Goal: Task Accomplishment & Management: Use online tool/utility

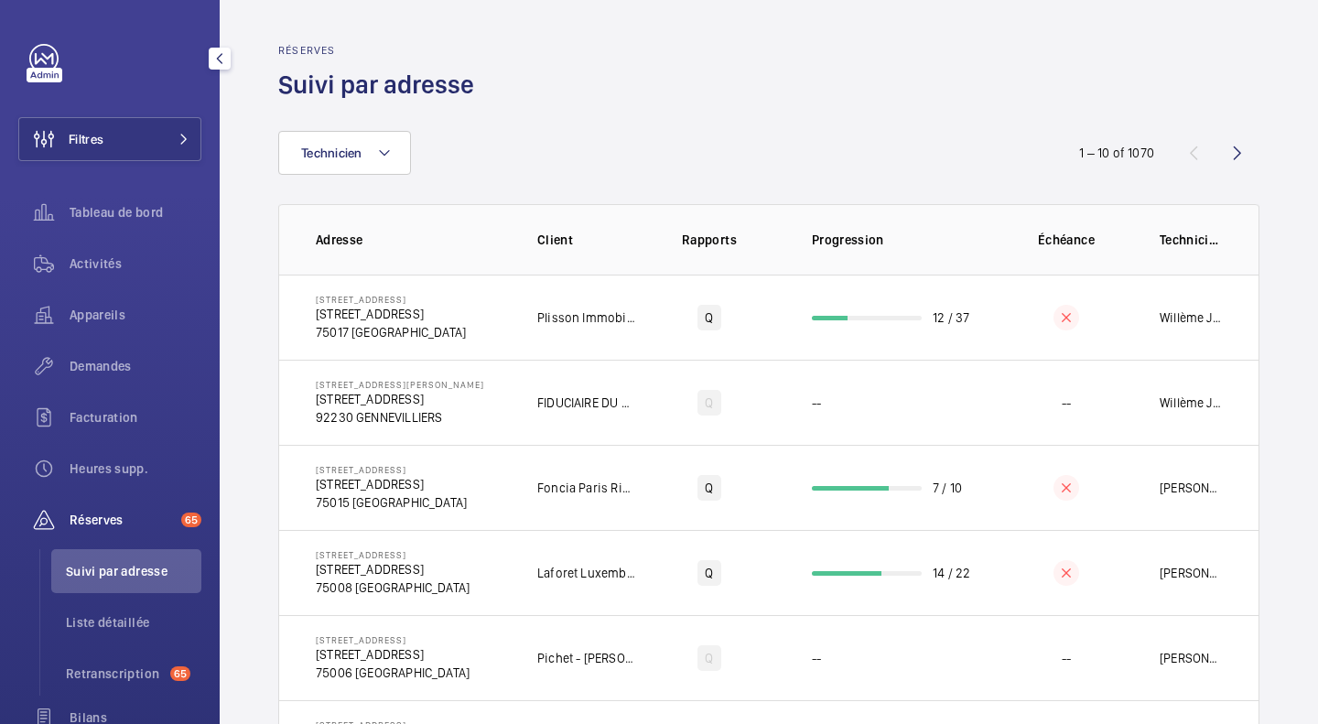
click at [133, 141] on button "Filtres" at bounding box center [109, 139] width 183 height 44
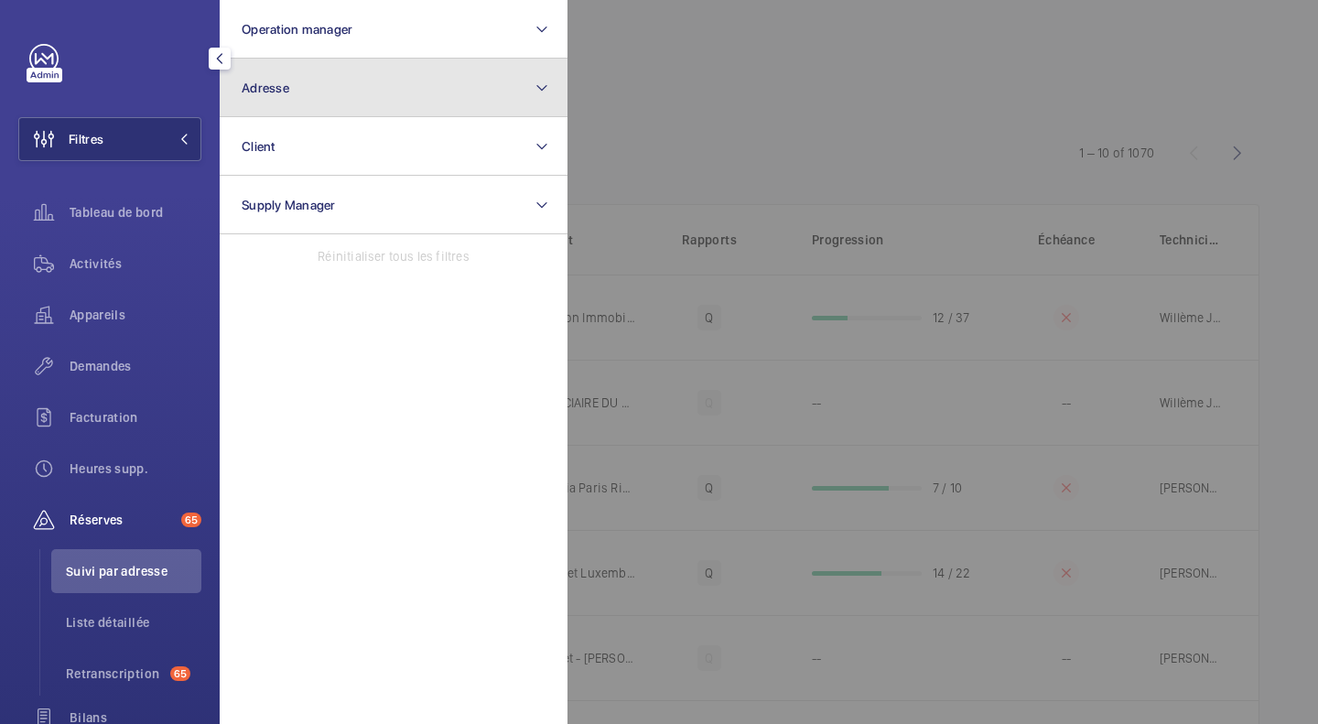
click at [280, 81] on span "Adresse" at bounding box center [266, 88] width 48 height 15
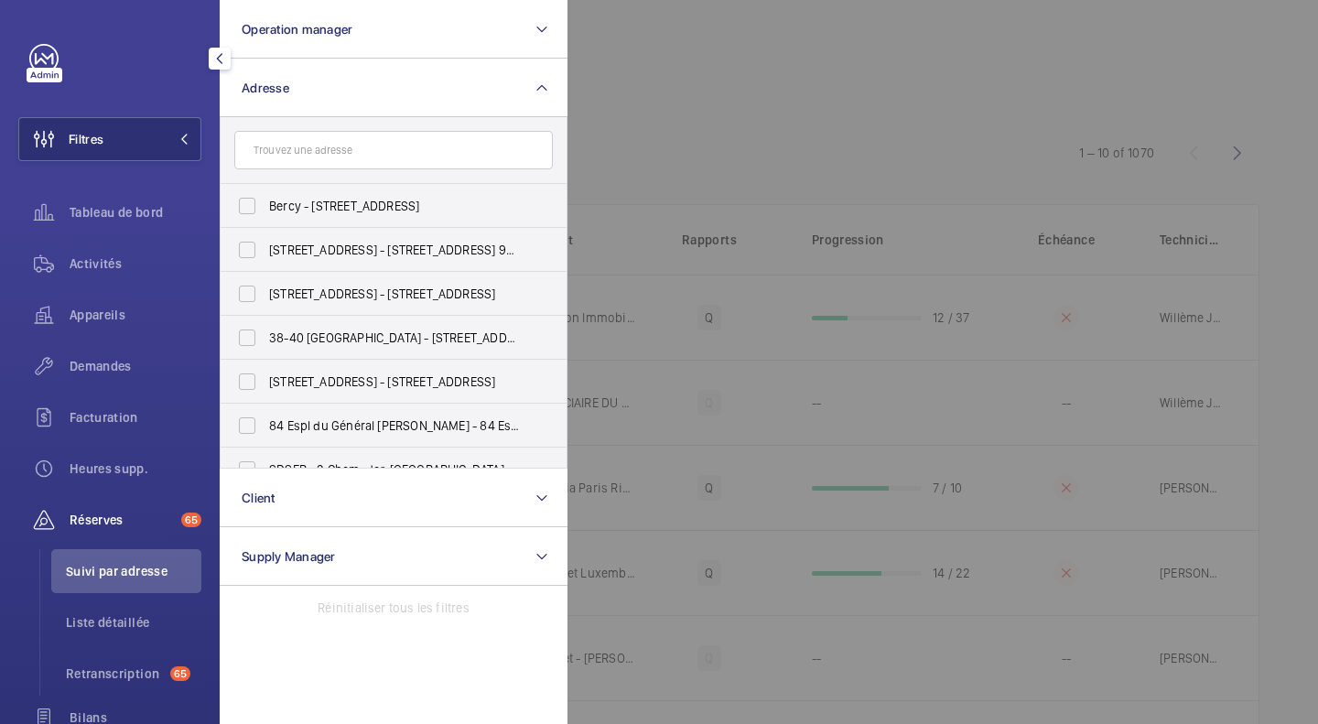
click at [310, 157] on input "text" at bounding box center [393, 150] width 319 height 38
click at [704, 81] on div at bounding box center [1227, 362] width 1318 height 724
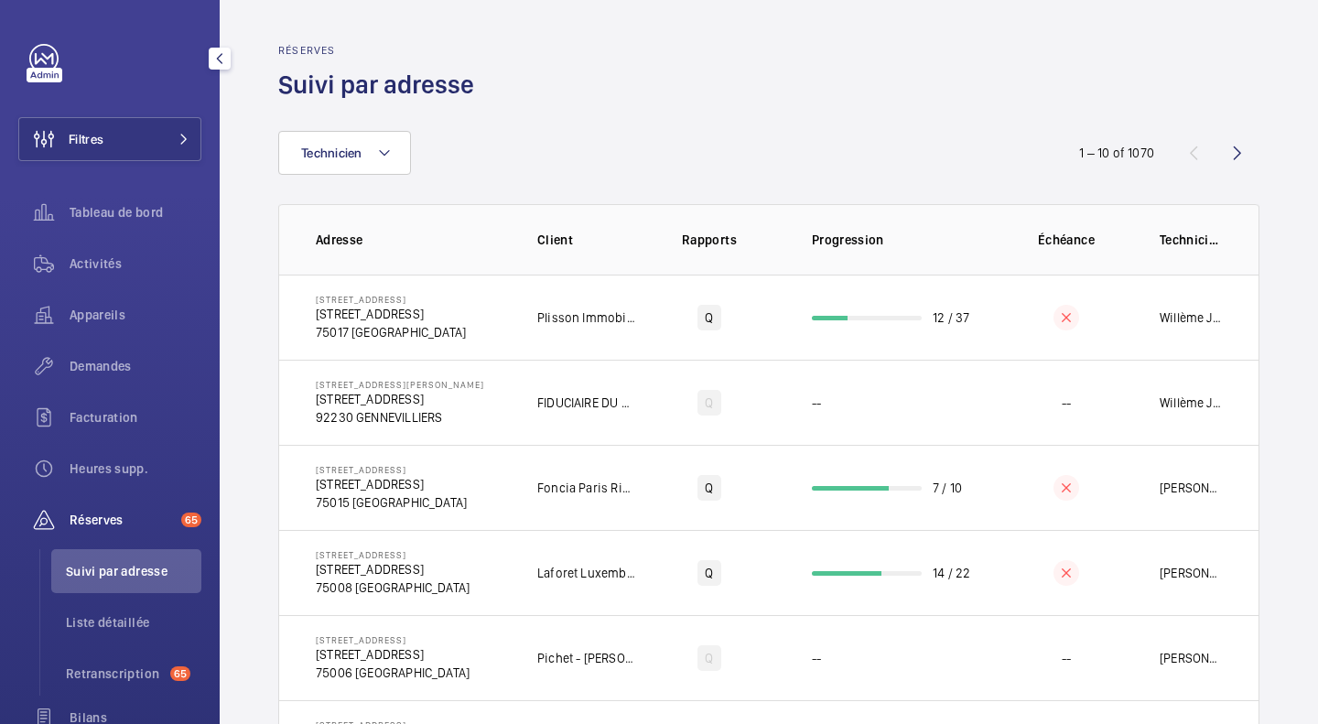
click at [120, 144] on button "Filtres" at bounding box center [109, 139] width 183 height 44
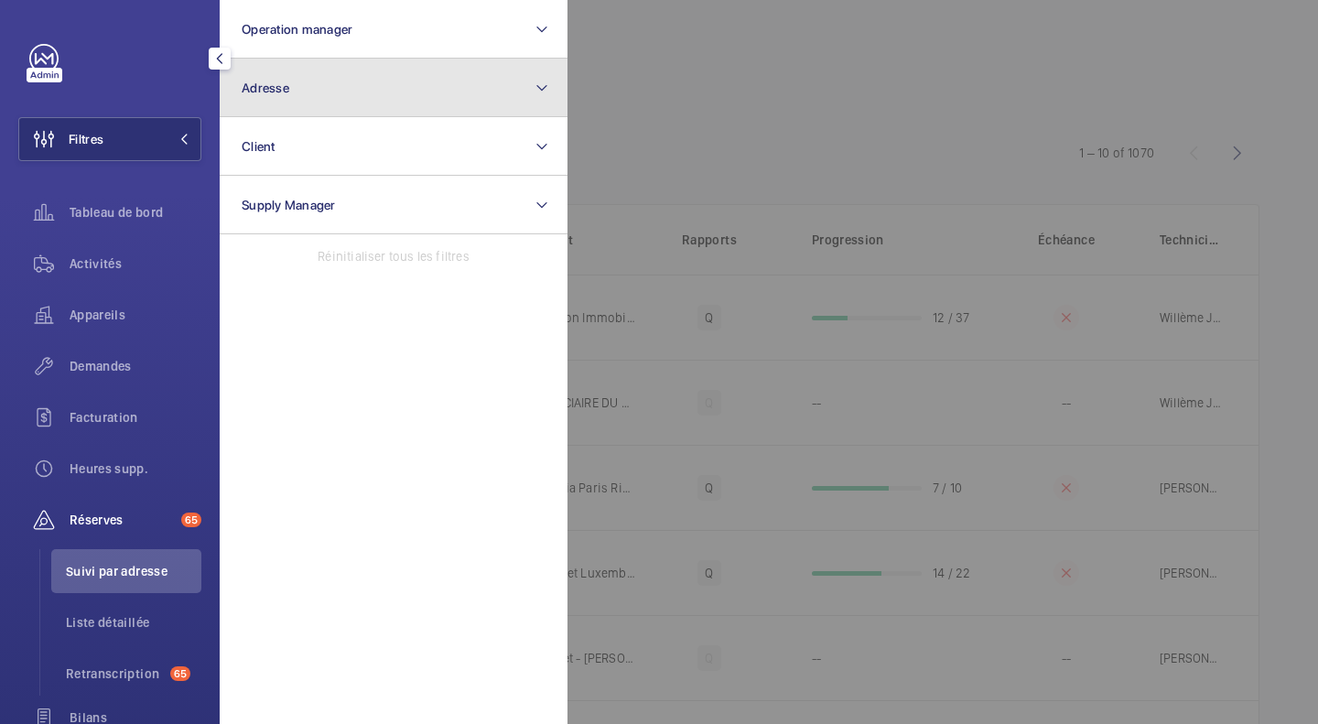
click at [323, 97] on button "Adresse" at bounding box center [394, 88] width 348 height 59
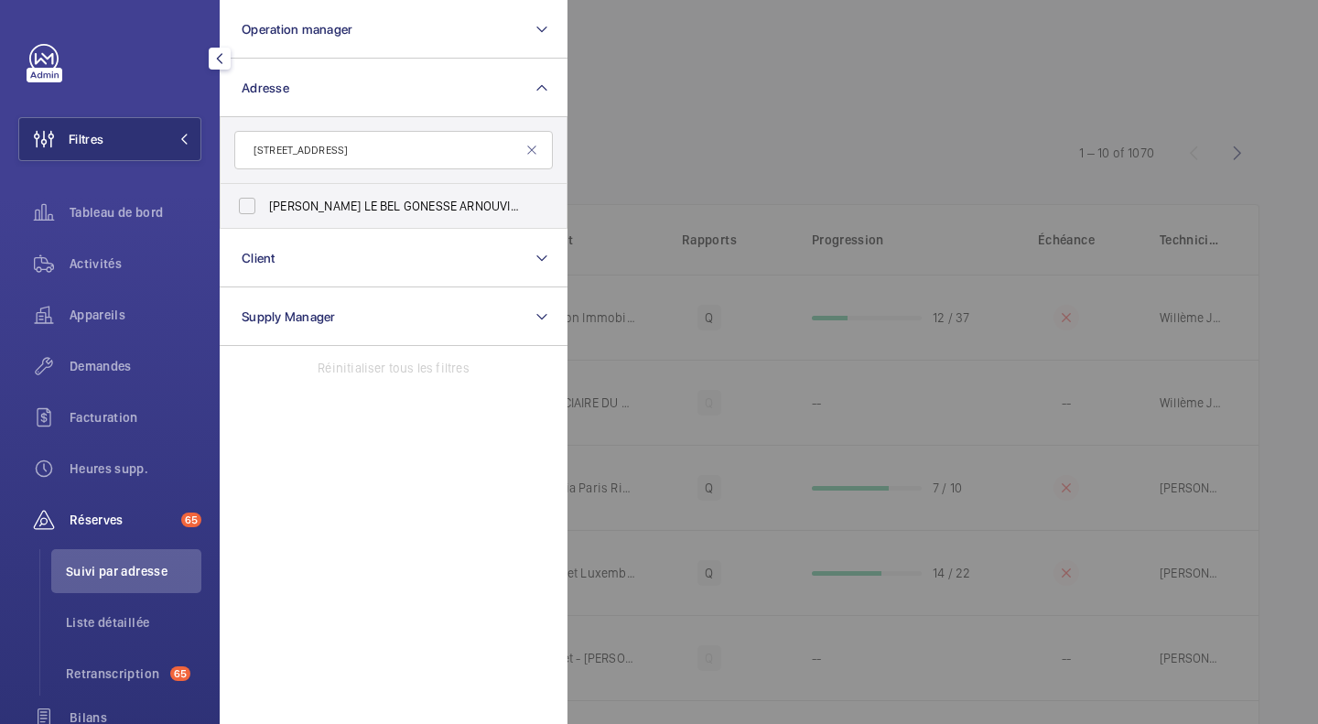
click at [261, 141] on input "1 place du génér" at bounding box center [393, 150] width 319 height 38
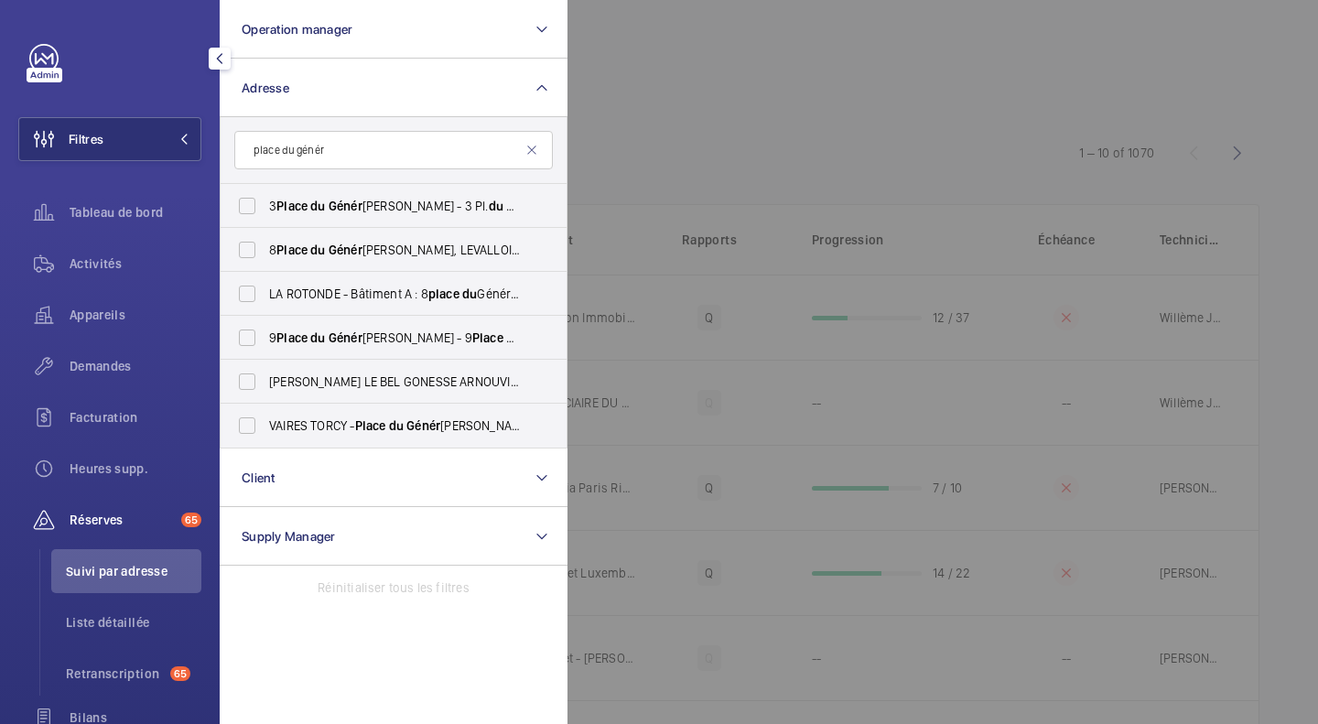
click at [385, 152] on input "place du génér" at bounding box center [393, 150] width 319 height 38
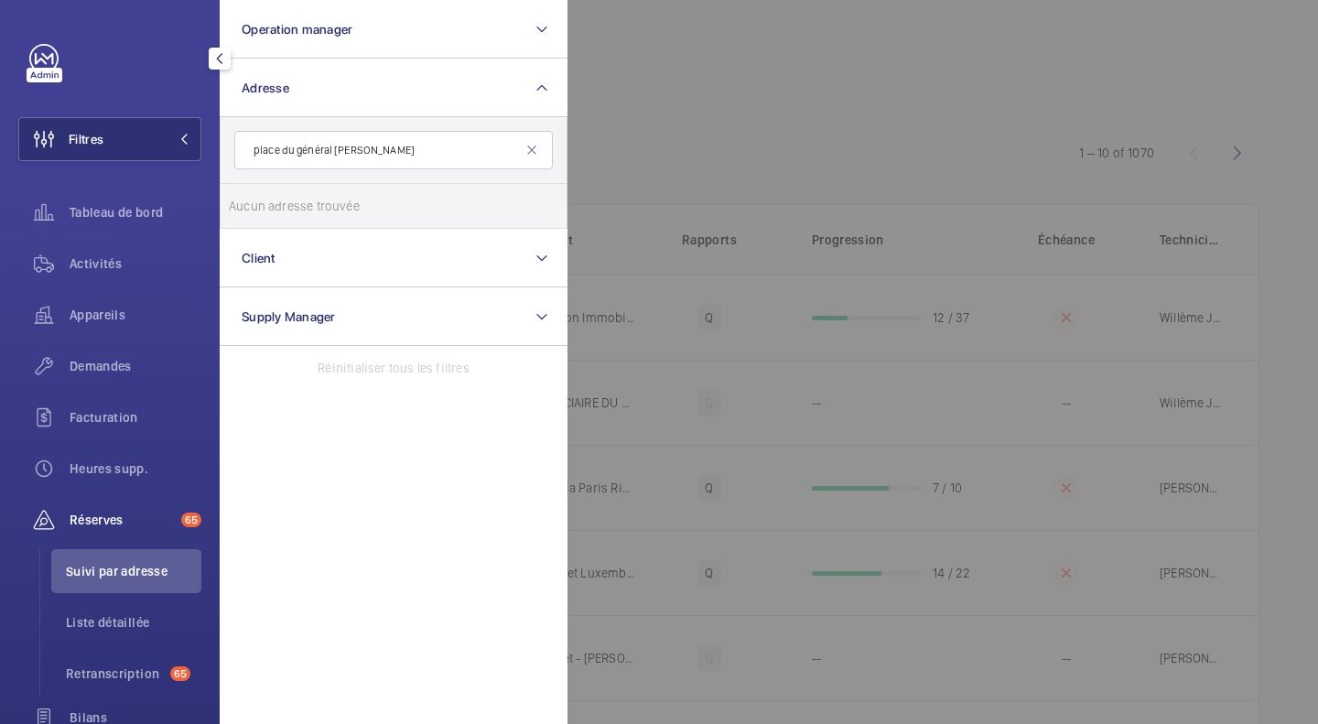
click at [348, 156] on input "place du général degau" at bounding box center [393, 150] width 319 height 38
type input "place du général de gau"
click at [255, 202] on input "VAIRES TORCY - Place du Général de Gau lle, VAIRES-SUR-MARNE 77360" at bounding box center [247, 206] width 37 height 37
checkbox input "true"
click at [667, 145] on div at bounding box center [1227, 362] width 1318 height 724
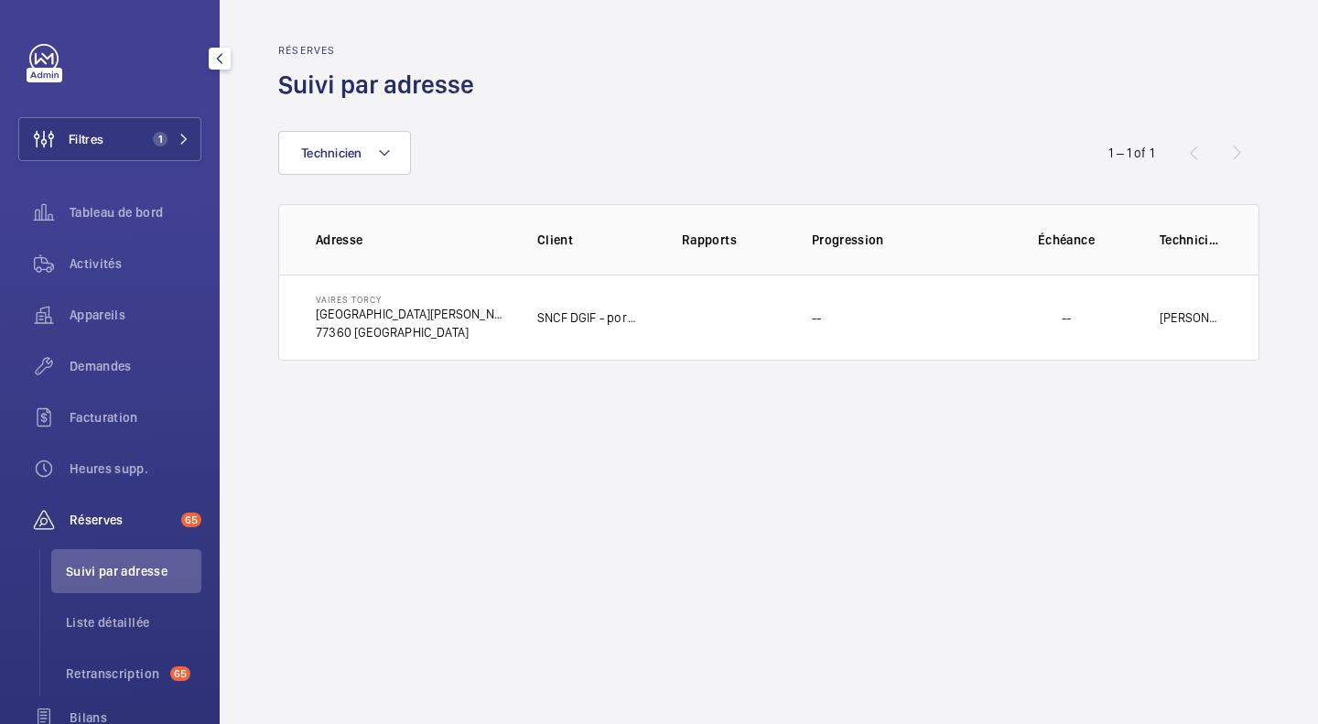
click at [153, 144] on span "1" at bounding box center [160, 139] width 15 height 15
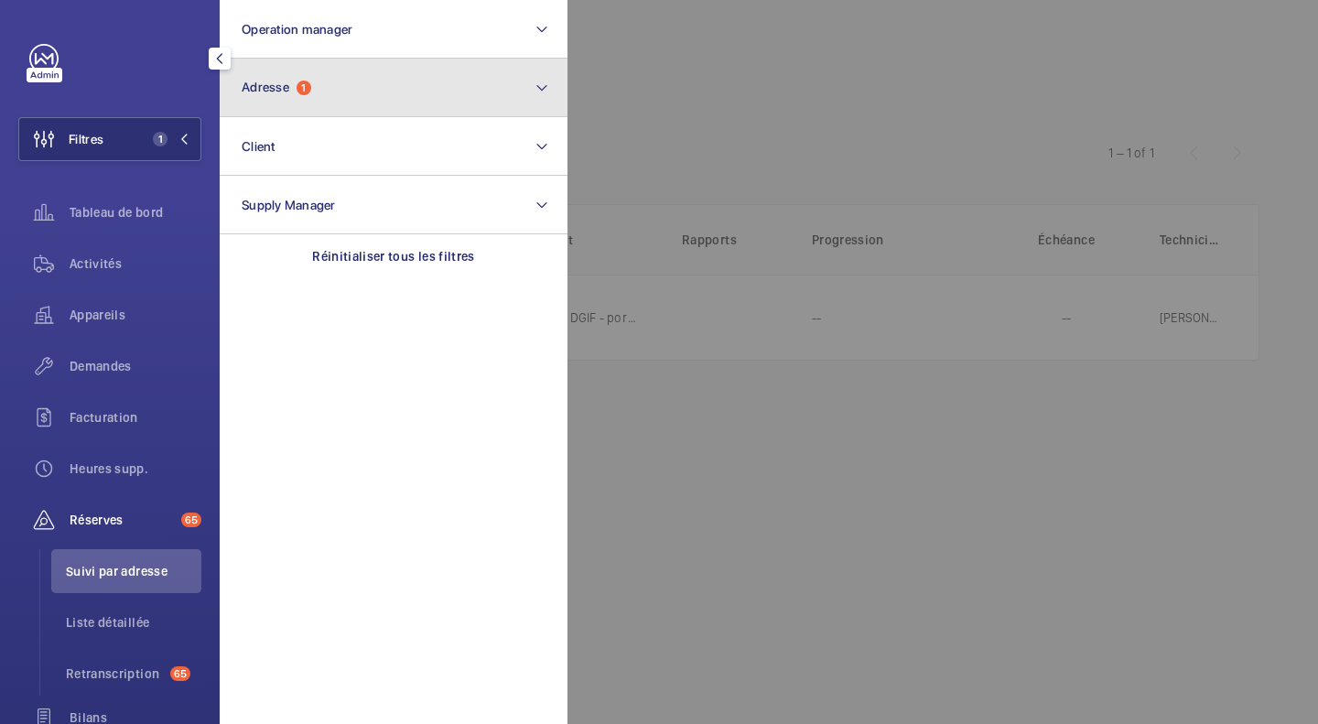
click at [282, 84] on span "Adresse" at bounding box center [266, 87] width 48 height 15
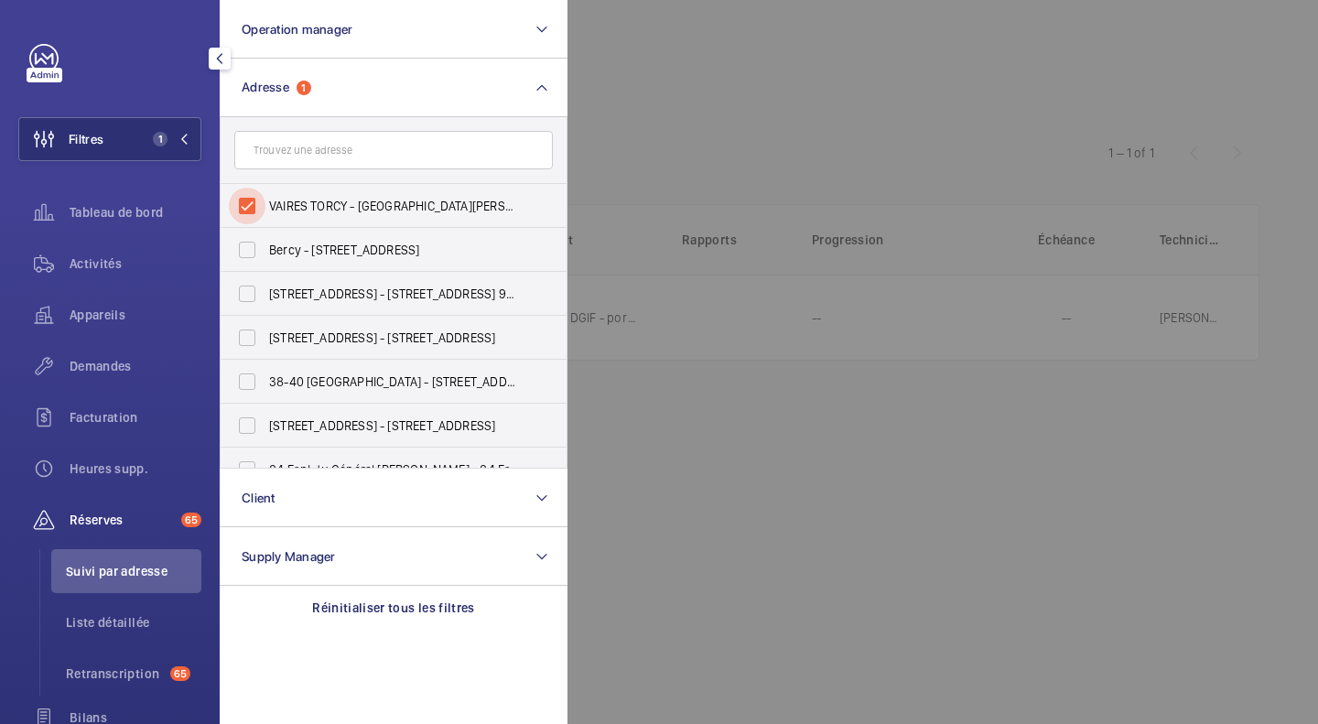
click at [245, 201] on input "VAIRES TORCY - [GEOGRAPHIC_DATA][PERSON_NAME], [GEOGRAPHIC_DATA] 77360" at bounding box center [247, 206] width 37 height 37
checkbox input "false"
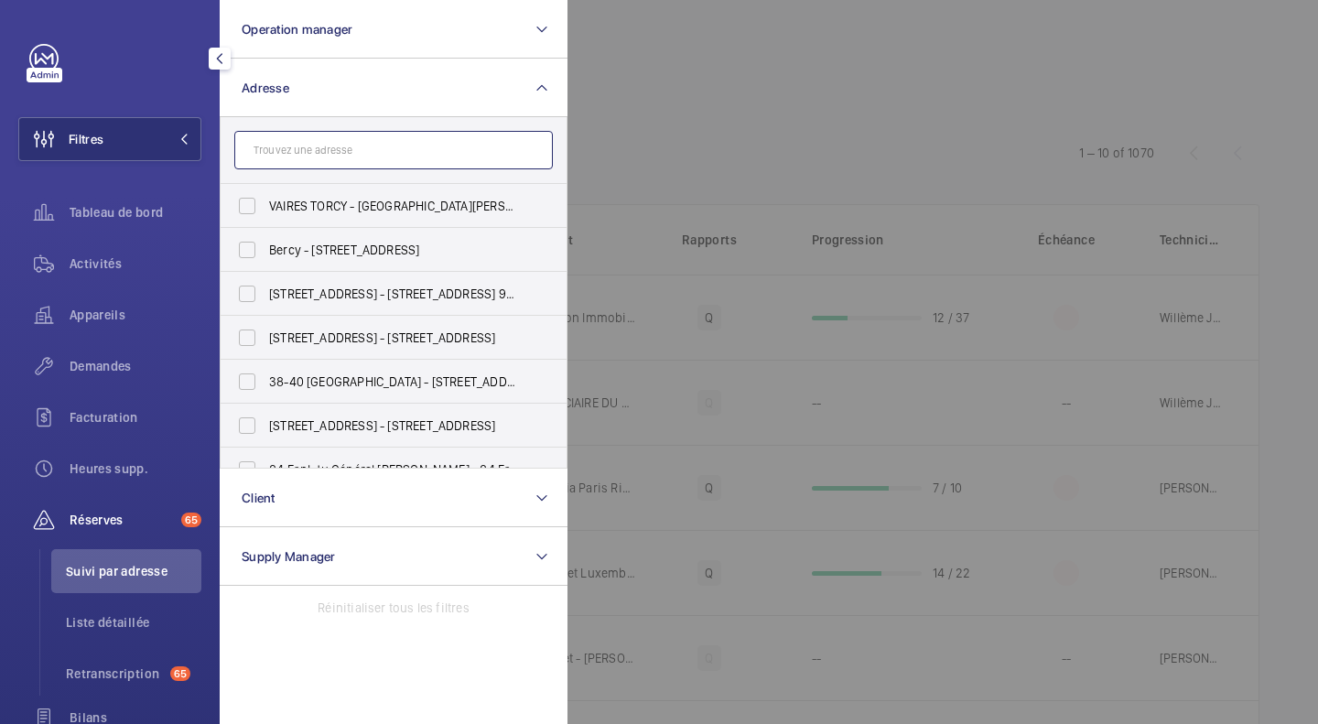
click at [282, 160] on input "text" at bounding box center [393, 150] width 319 height 38
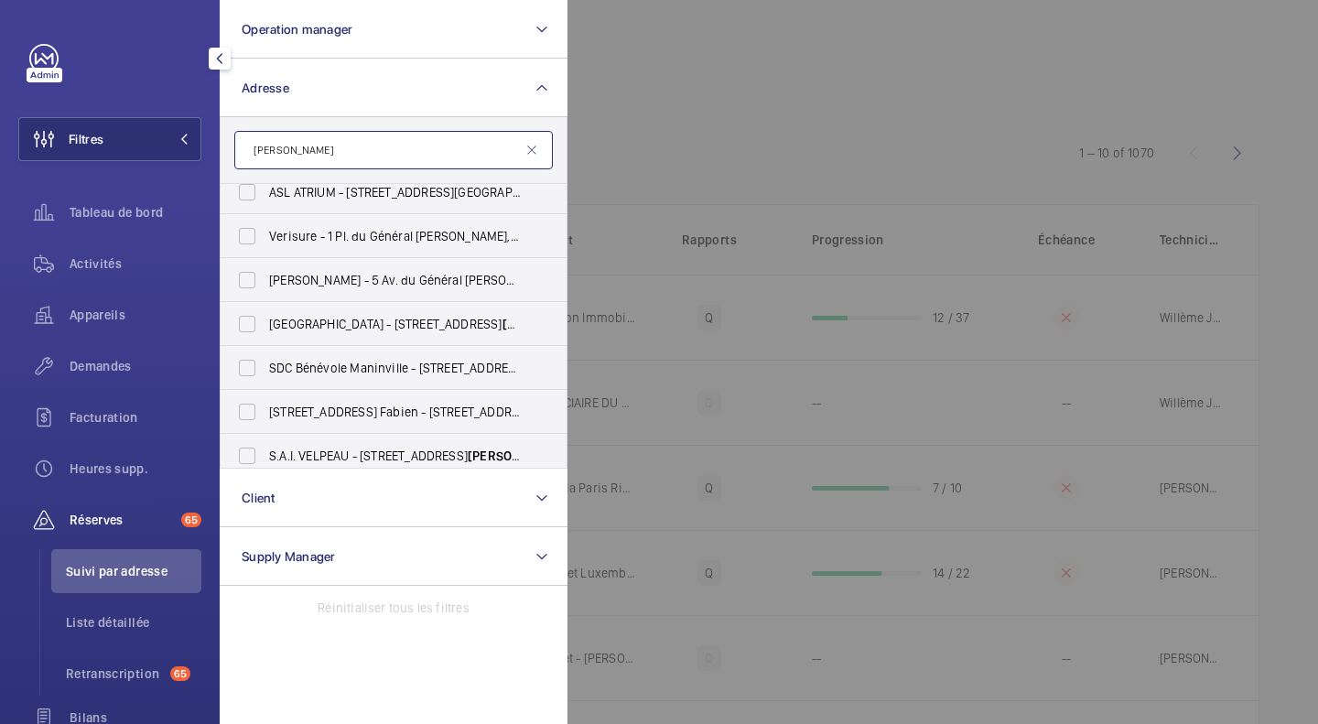
scroll to position [21, 0]
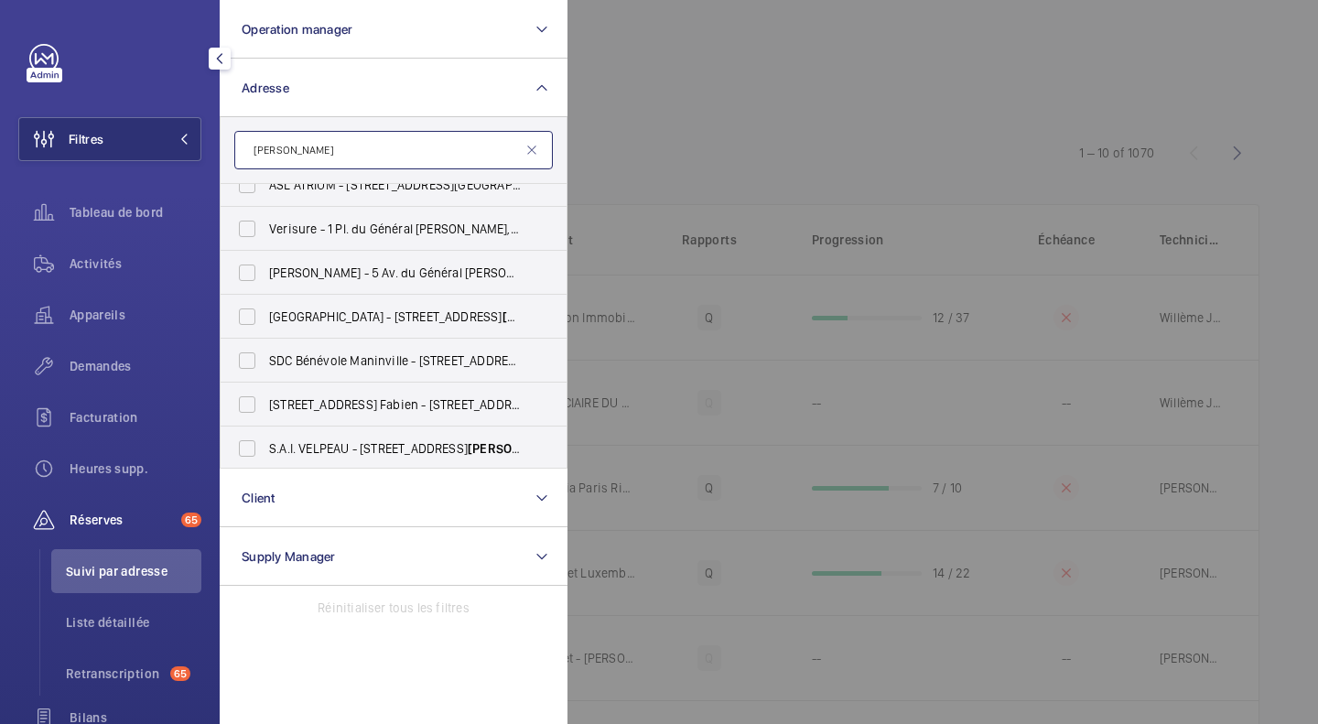
type input "[PERSON_NAME]"
click at [248, 222] on input "Verisure - 1 Pl. [GEOGRAPHIC_DATA][PERSON_NAME] 92160" at bounding box center [247, 229] width 37 height 37
checkbox input "true"
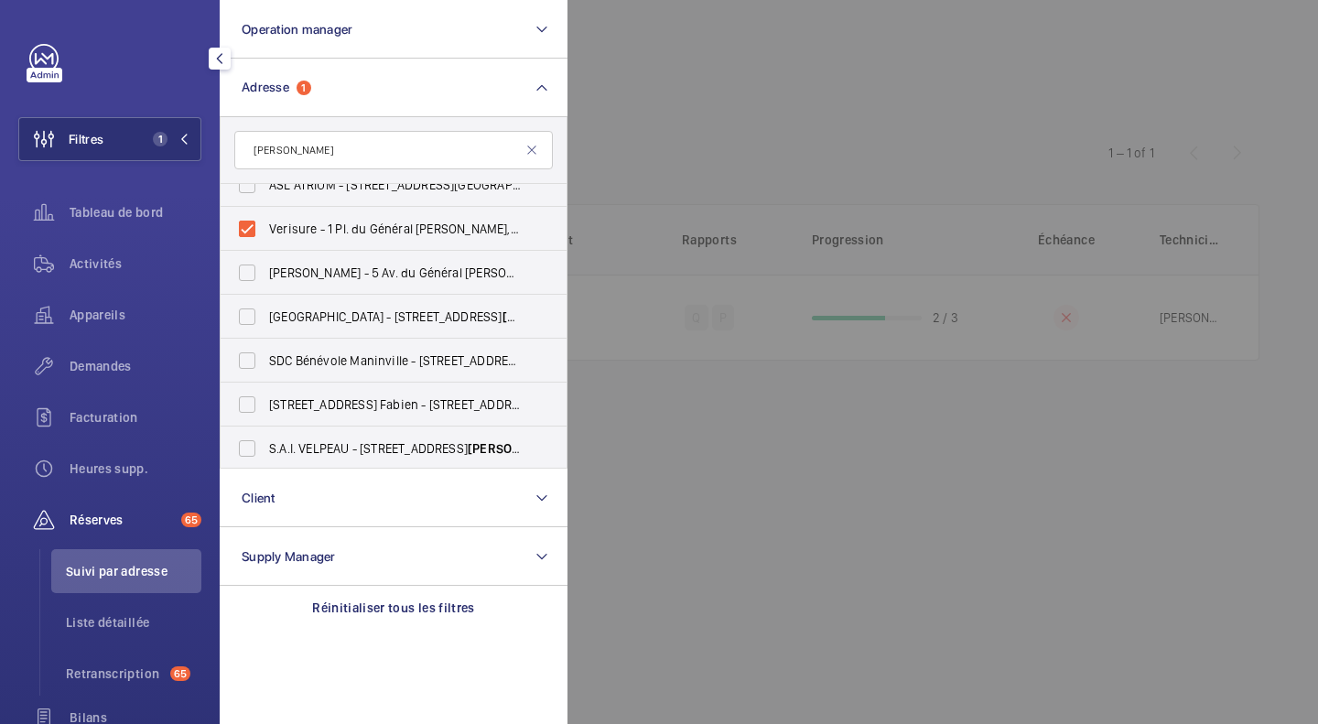
click at [624, 86] on div at bounding box center [1227, 362] width 1318 height 724
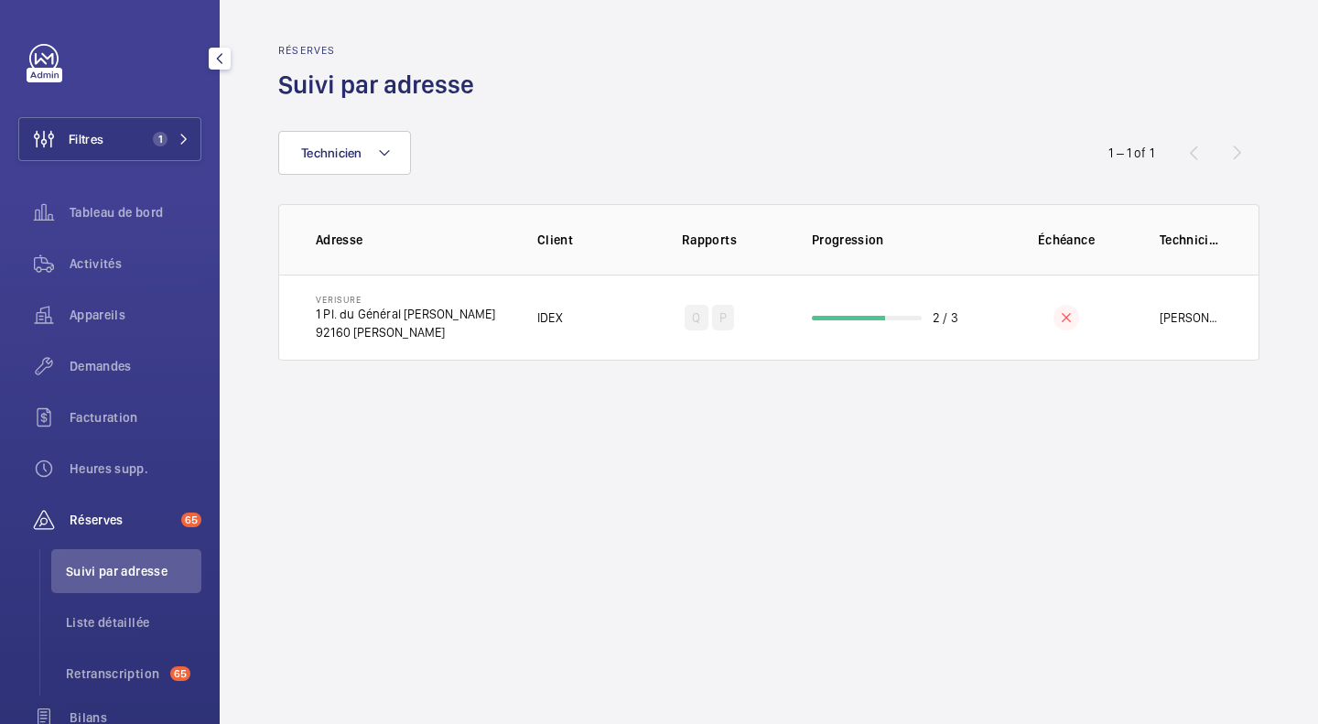
click at [375, 330] on p "92160 [PERSON_NAME]" at bounding box center [405, 332] width 179 height 18
click at [71, 269] on span "Activités" at bounding box center [136, 264] width 132 height 18
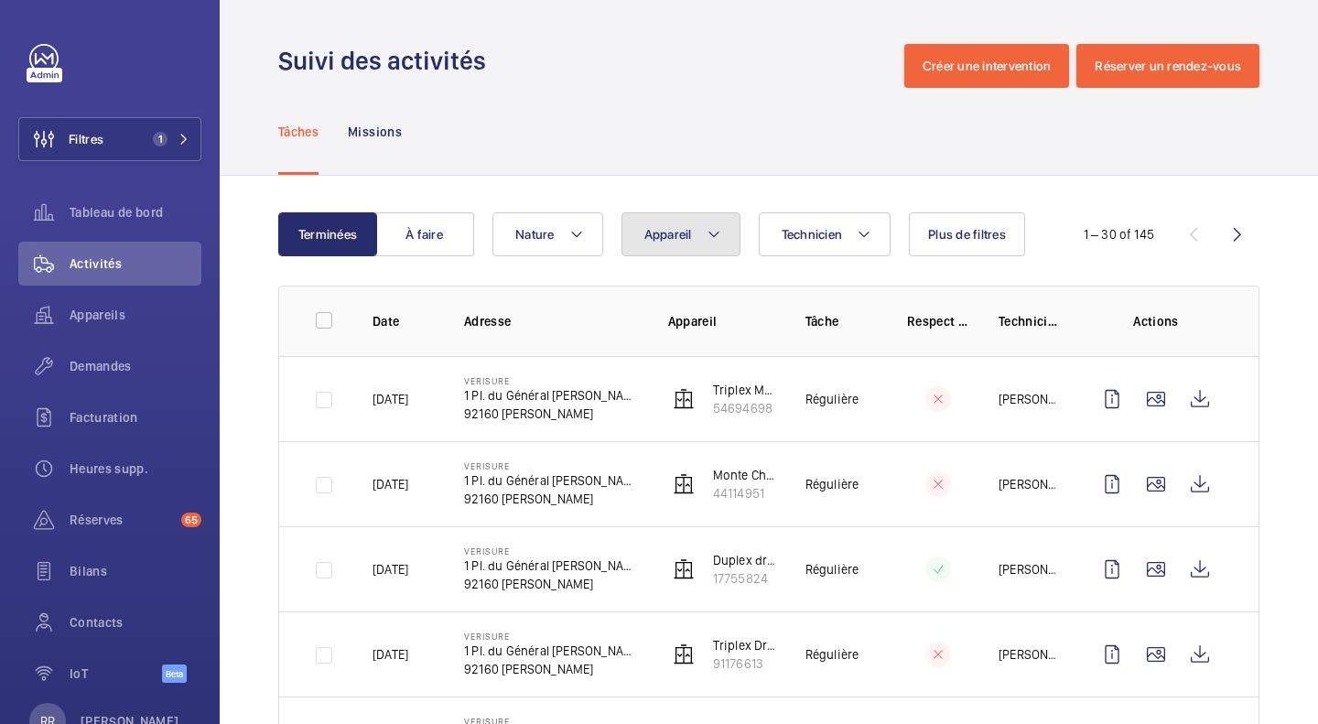
click at [679, 233] on span "Appareil" at bounding box center [669, 234] width 48 height 15
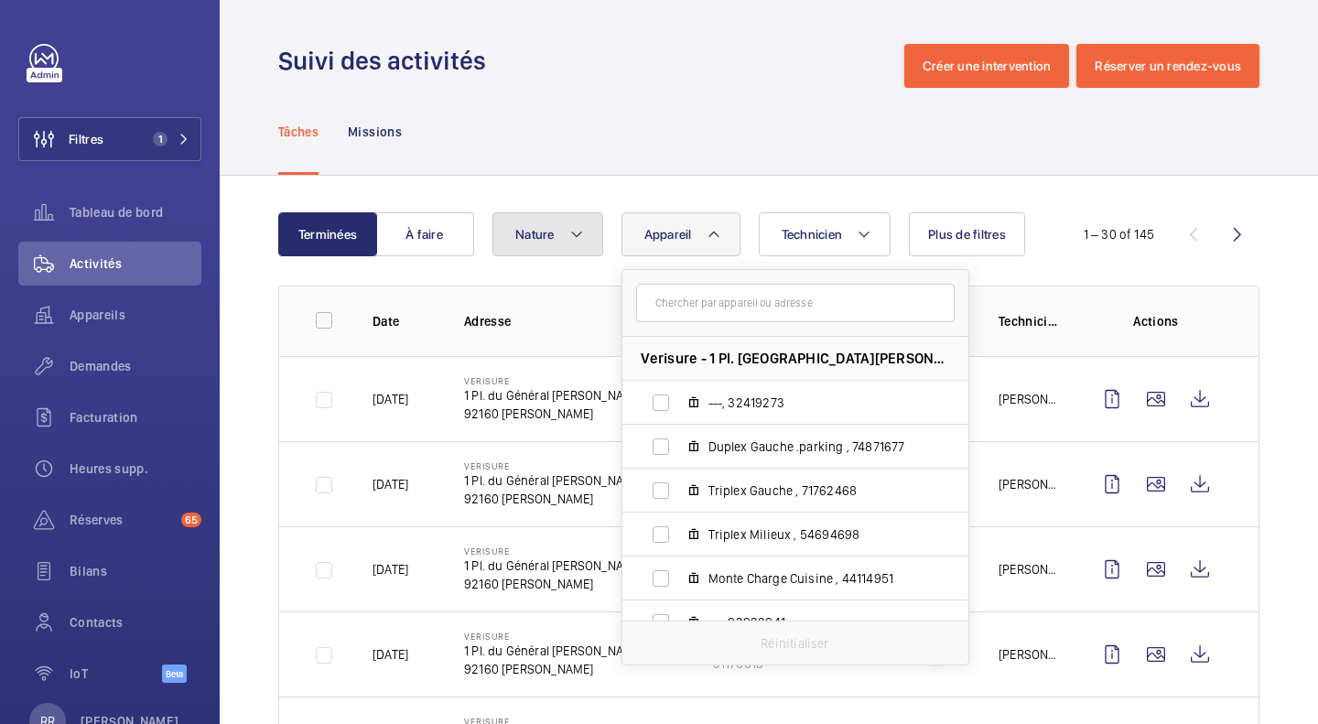
click at [575, 240] on mat-icon at bounding box center [576, 234] width 15 height 22
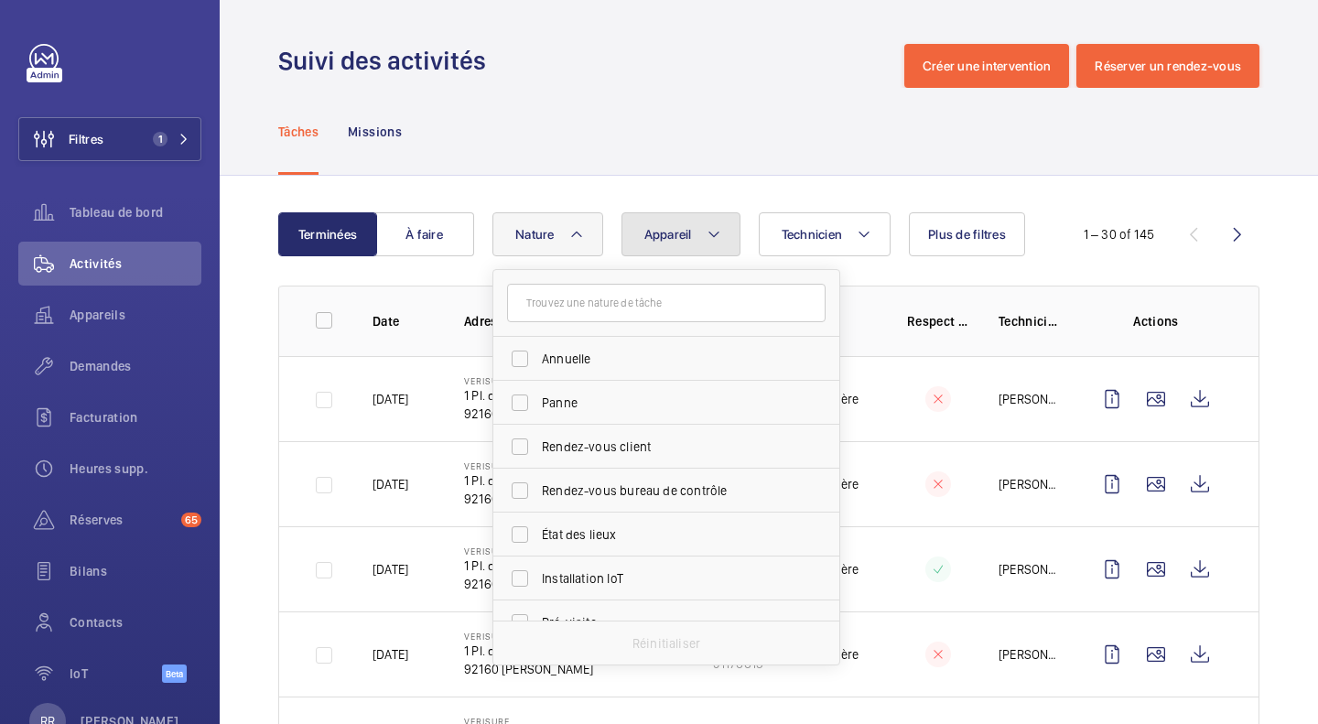
click at [674, 245] on button "Appareil" at bounding box center [681, 234] width 119 height 44
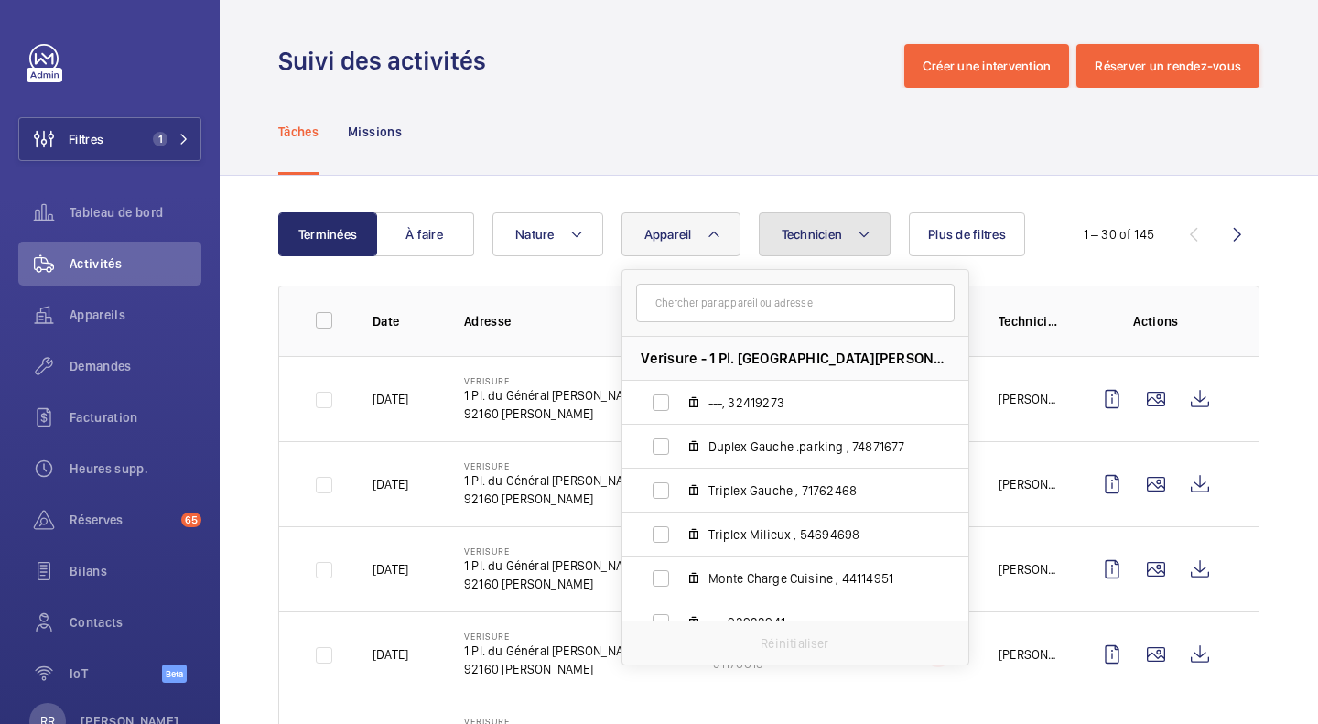
click at [824, 228] on span "Technicien" at bounding box center [812, 234] width 61 height 15
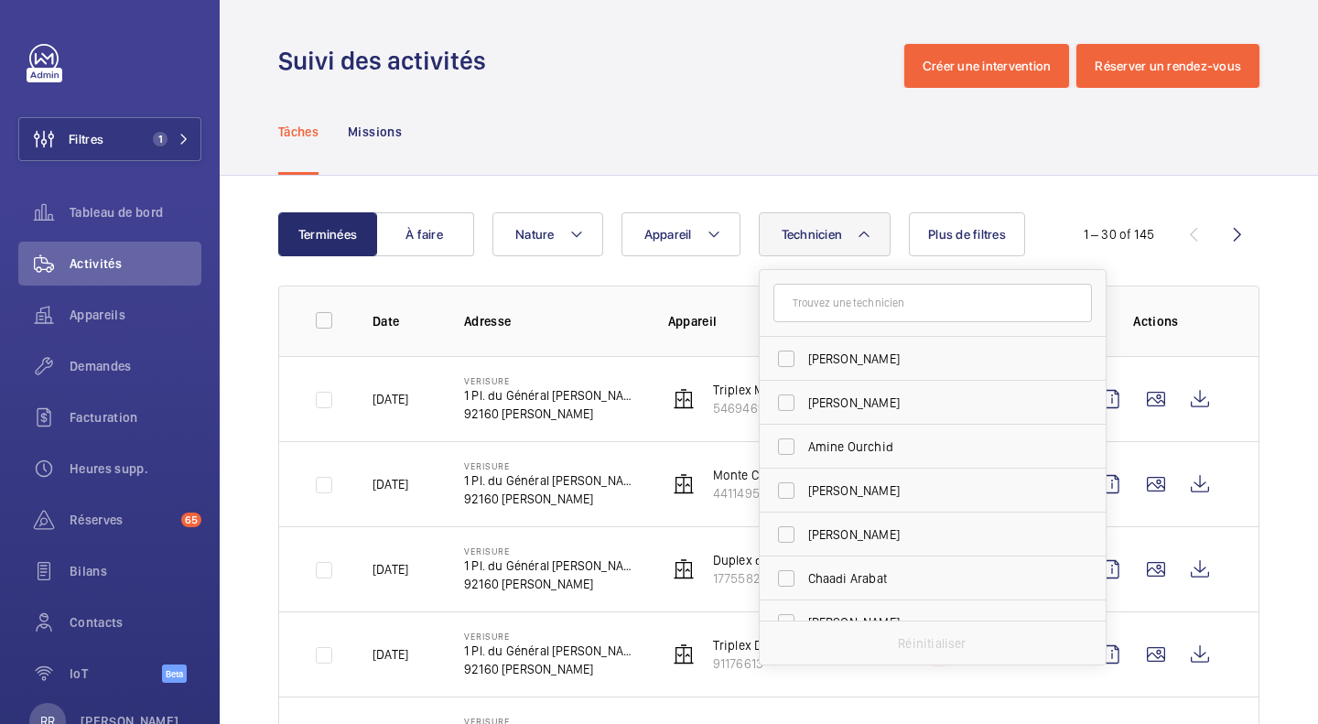
click at [618, 90] on div "Tâches Missions" at bounding box center [769, 131] width 982 height 87
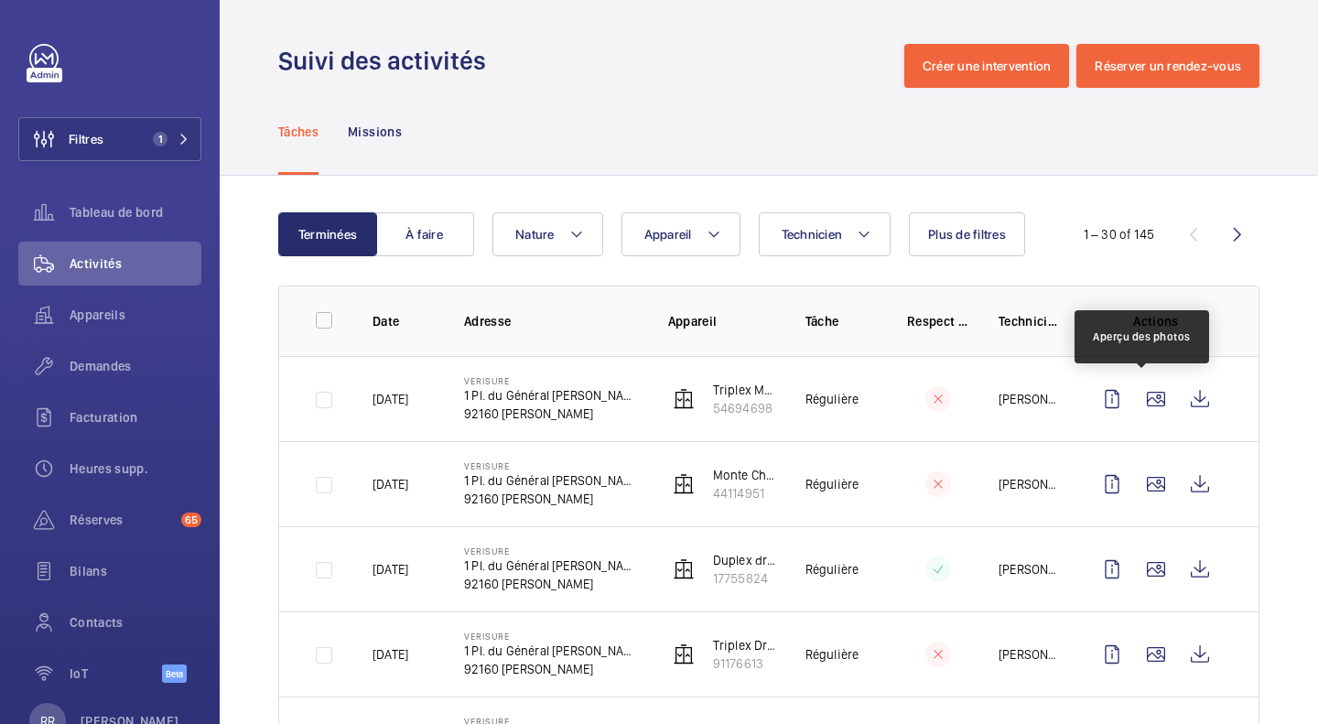
click at [1135, 403] on wm-front-icon-button at bounding box center [1156, 399] width 44 height 44
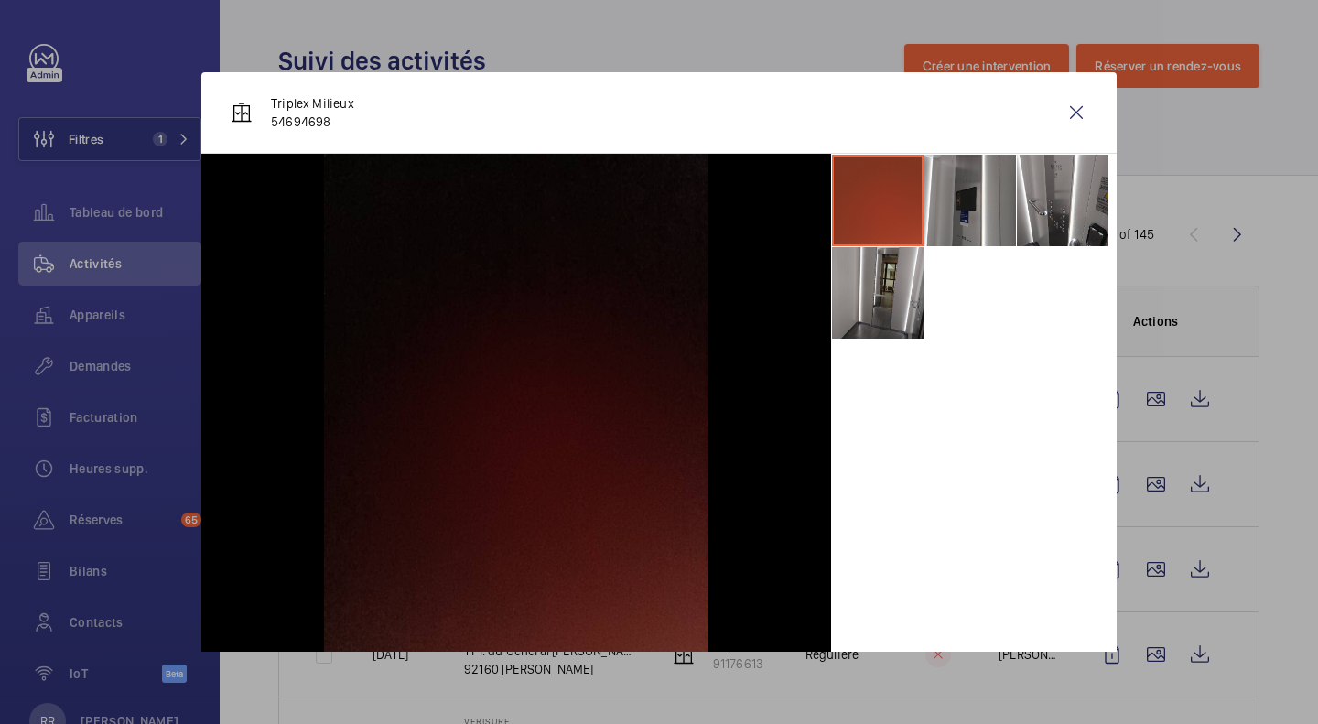
click at [859, 305] on li at bounding box center [878, 293] width 92 height 92
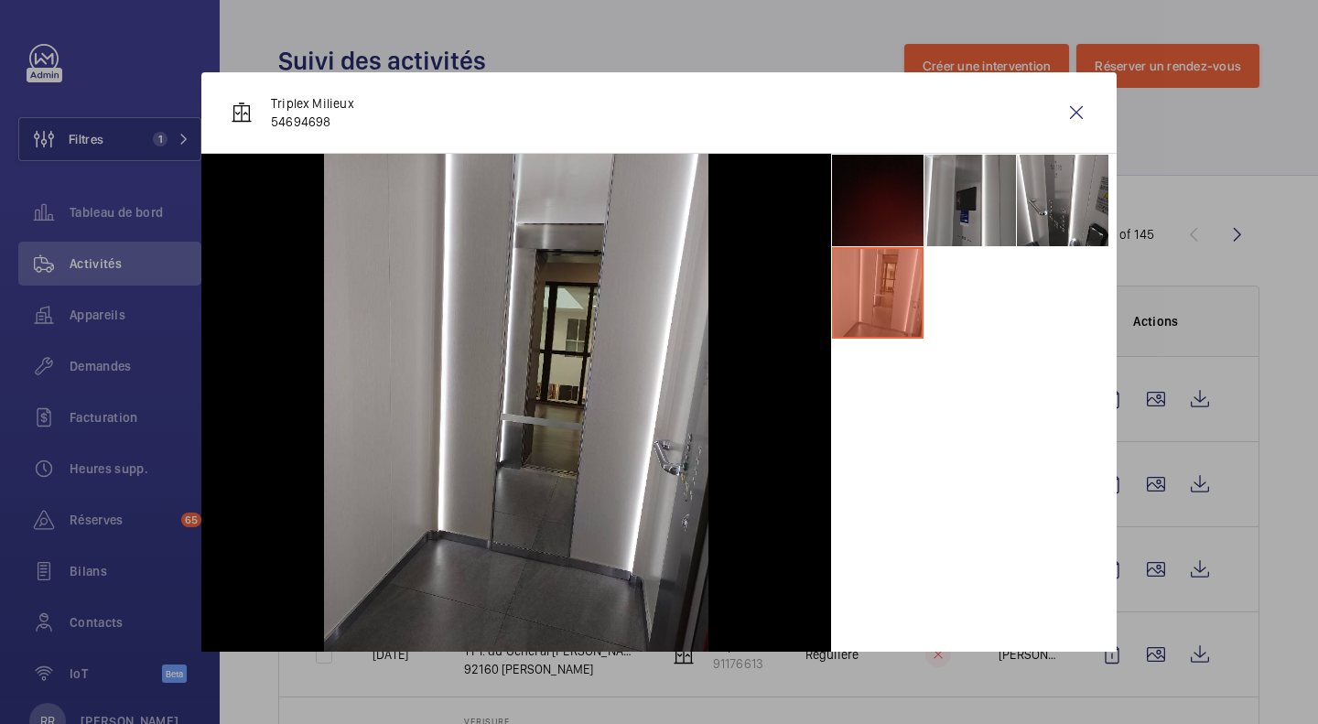
click at [1070, 103] on wm-front-icon-button at bounding box center [1077, 113] width 44 height 44
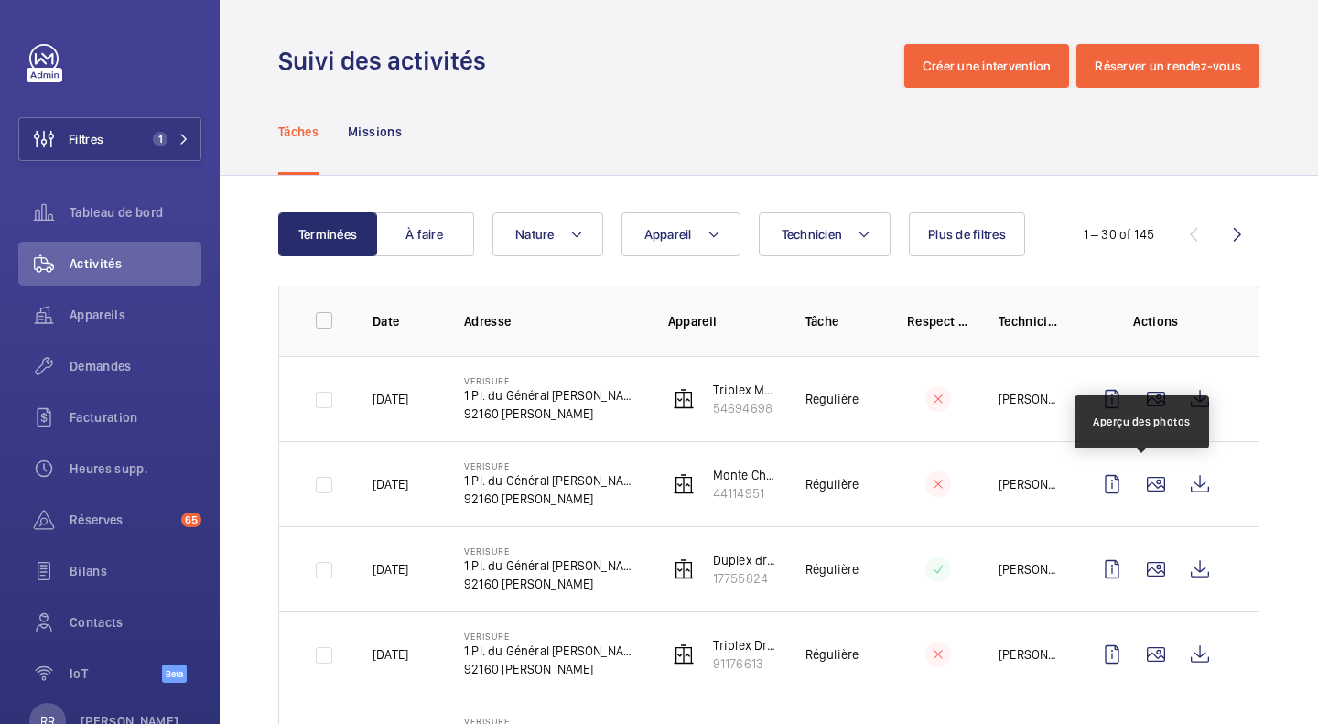
click at [1147, 489] on wm-front-icon-button at bounding box center [1156, 484] width 44 height 44
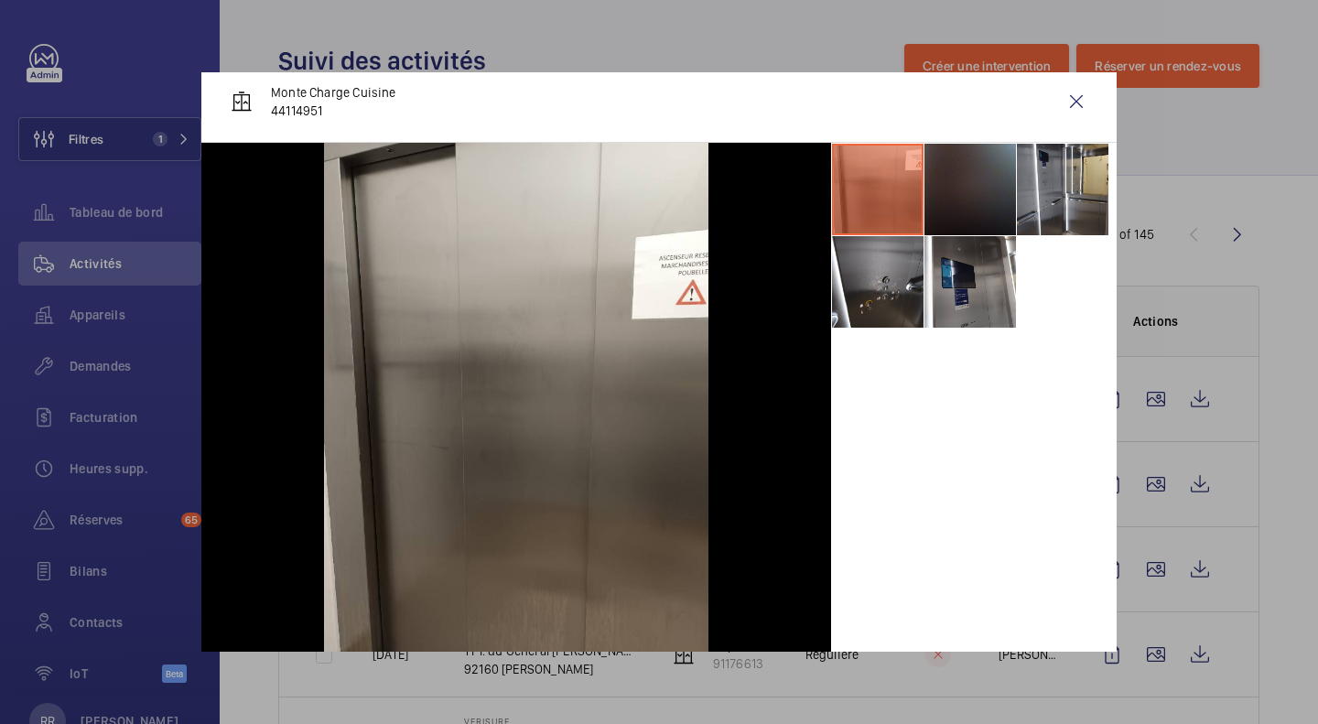
scroll to position [12, 0]
click at [970, 278] on li at bounding box center [971, 281] width 92 height 92
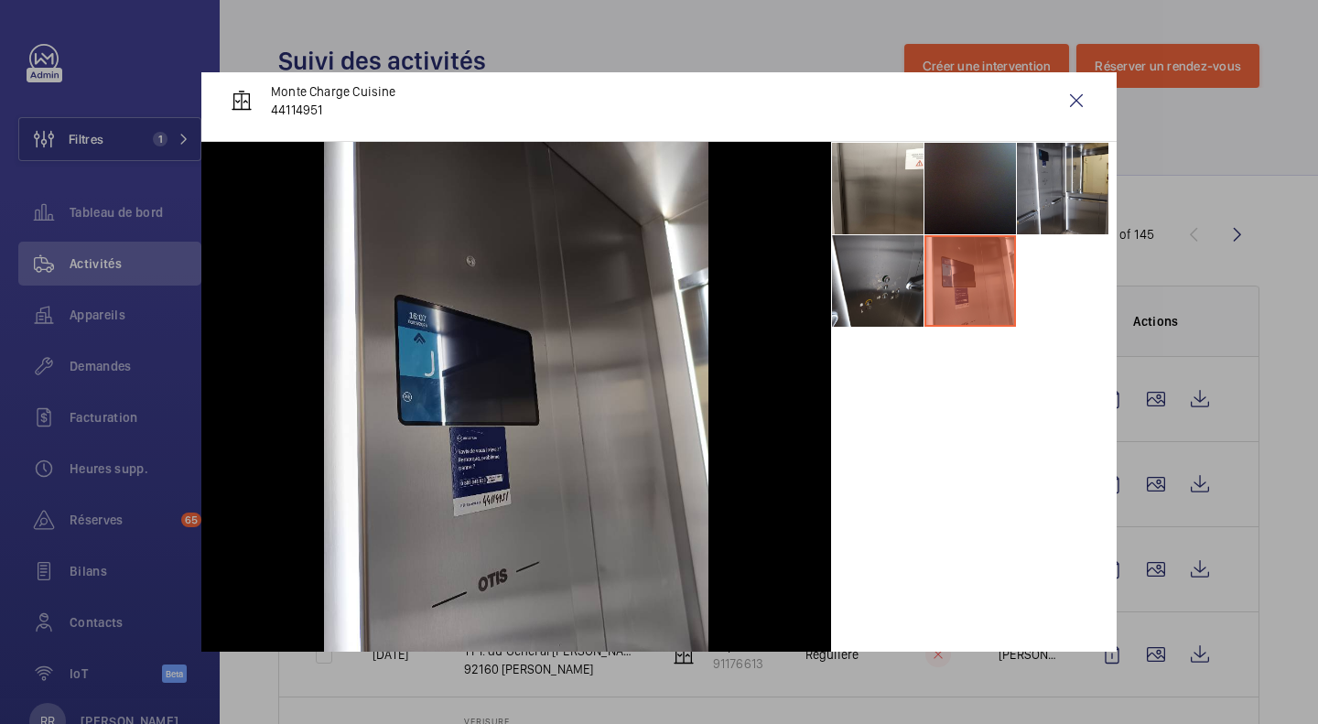
click at [1148, 576] on div at bounding box center [659, 362] width 1318 height 724
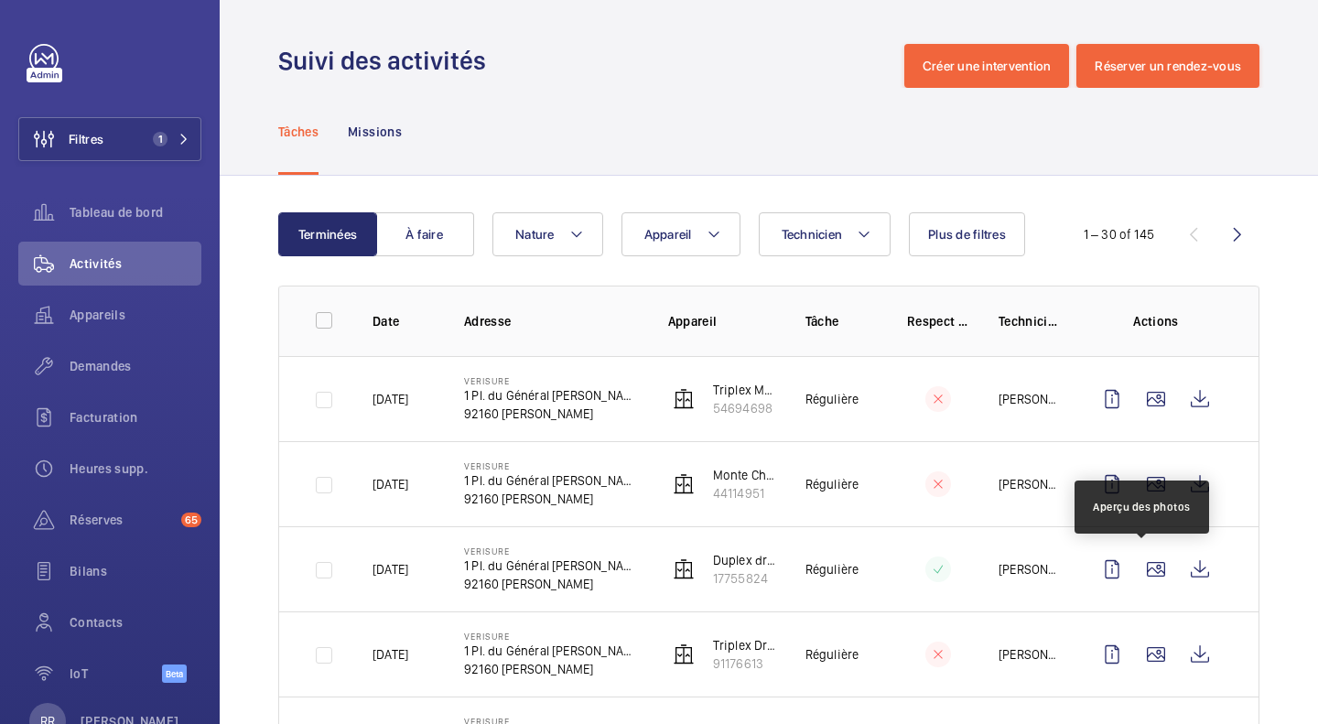
click at [1148, 576] on wm-front-icon-button at bounding box center [1156, 570] width 44 height 44
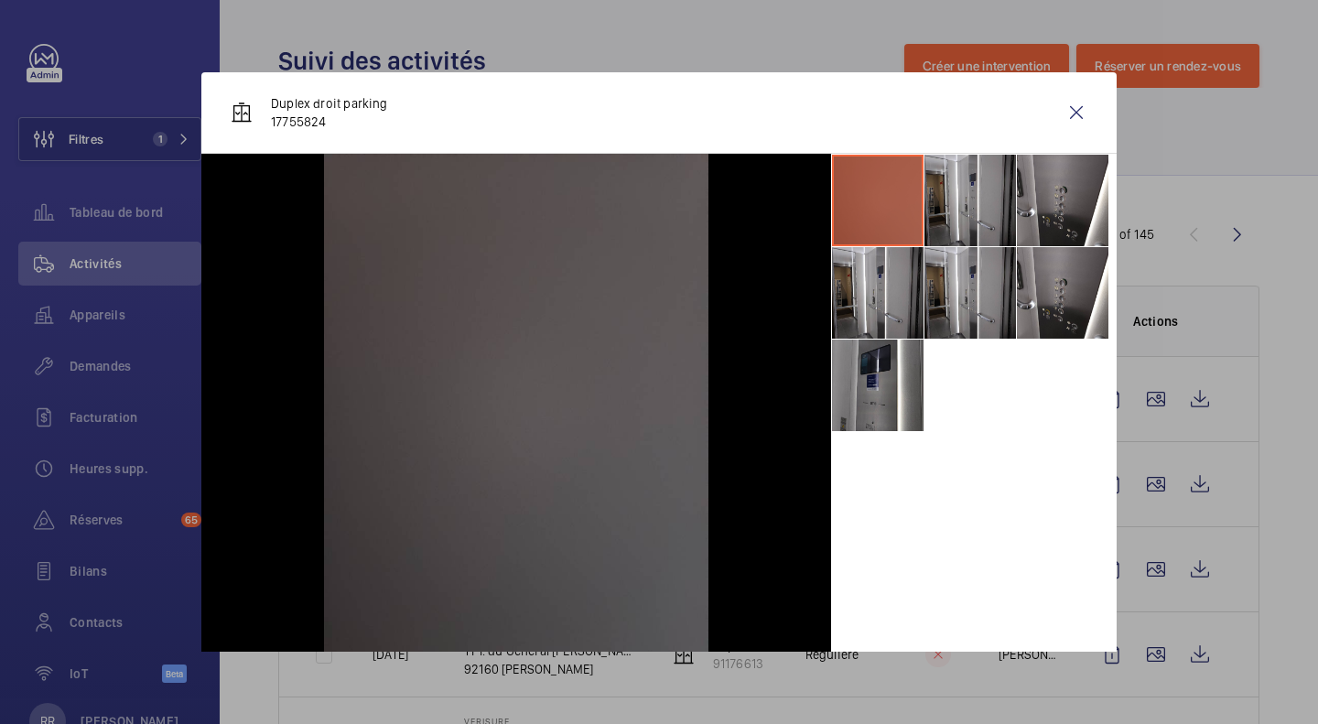
click at [845, 405] on li at bounding box center [878, 386] width 92 height 92
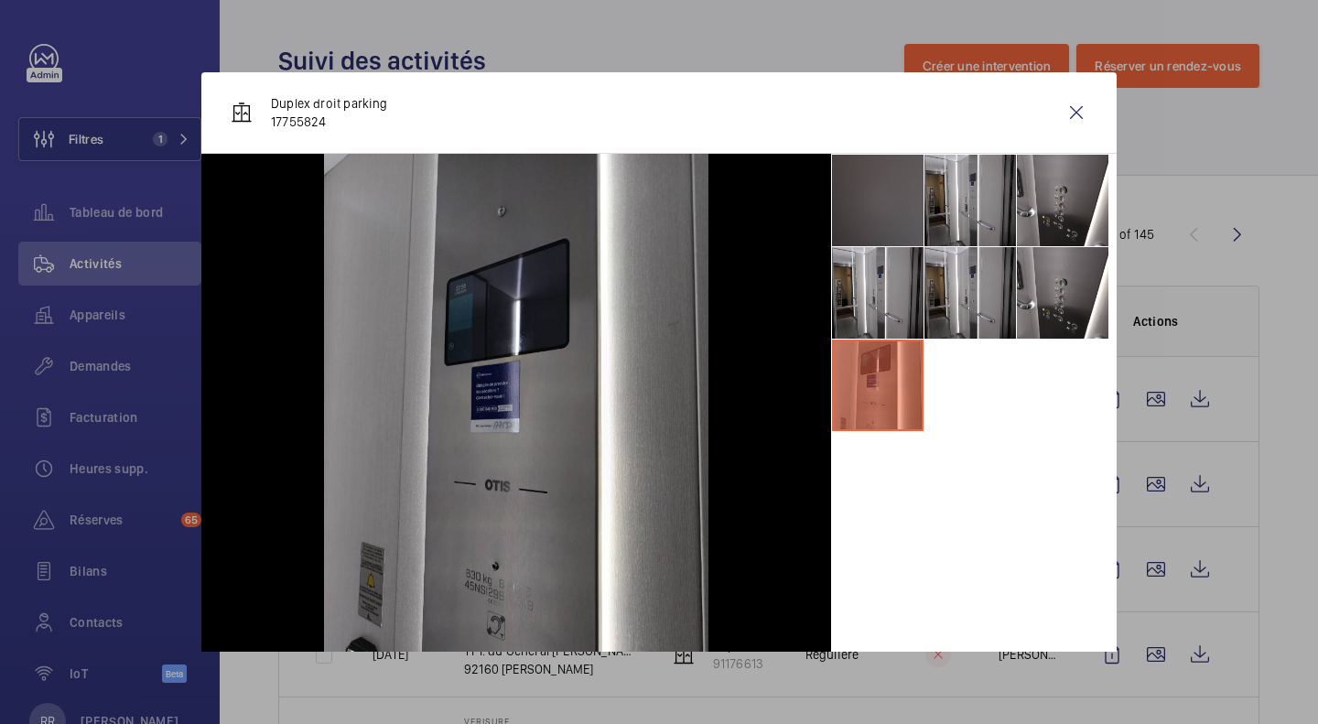
click at [1059, 108] on wm-front-icon-button at bounding box center [1077, 113] width 44 height 44
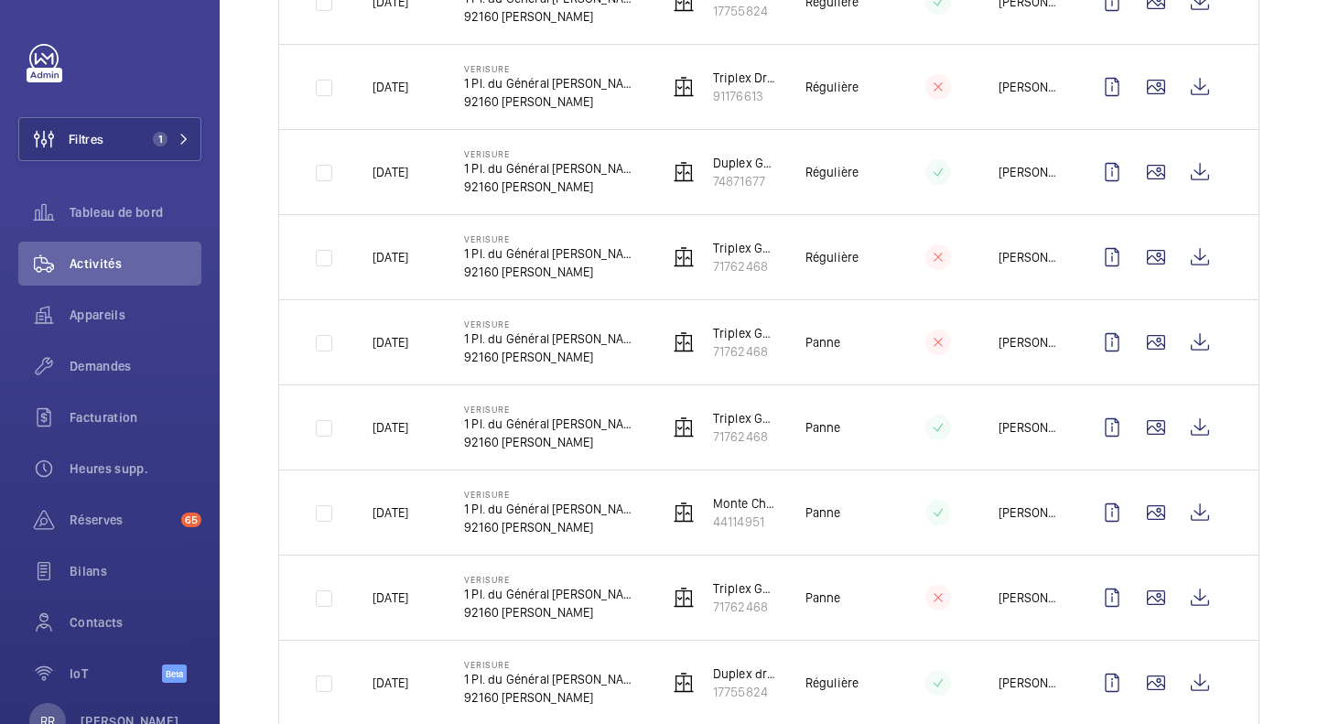
scroll to position [570, 0]
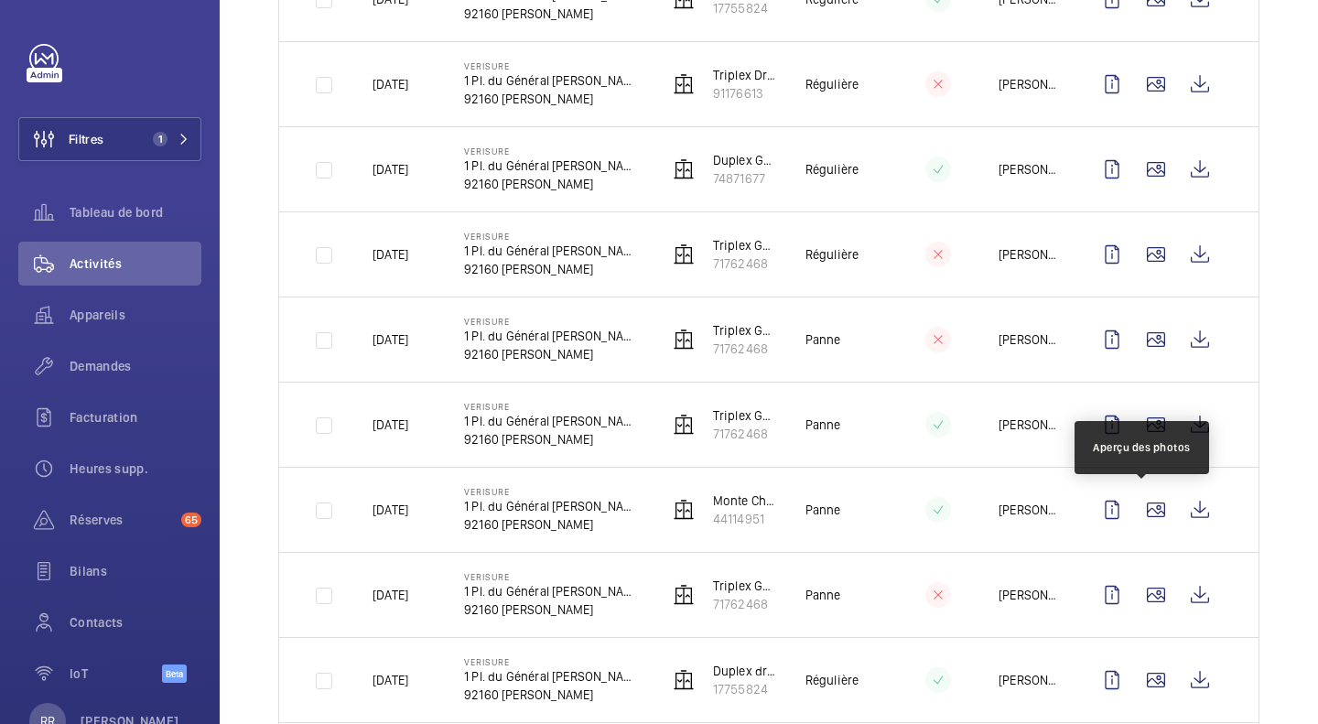
click at [1139, 515] on wm-front-icon-button at bounding box center [1156, 510] width 44 height 44
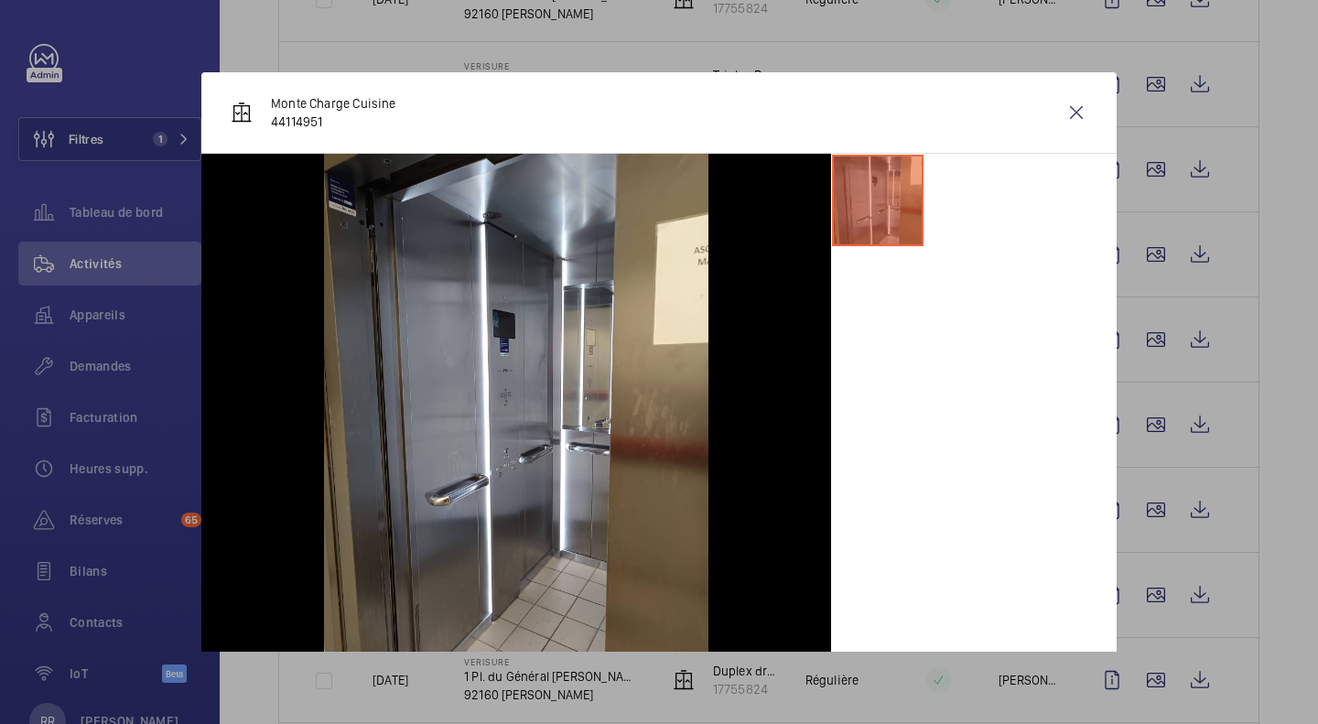
click at [1137, 610] on div at bounding box center [659, 362] width 1318 height 724
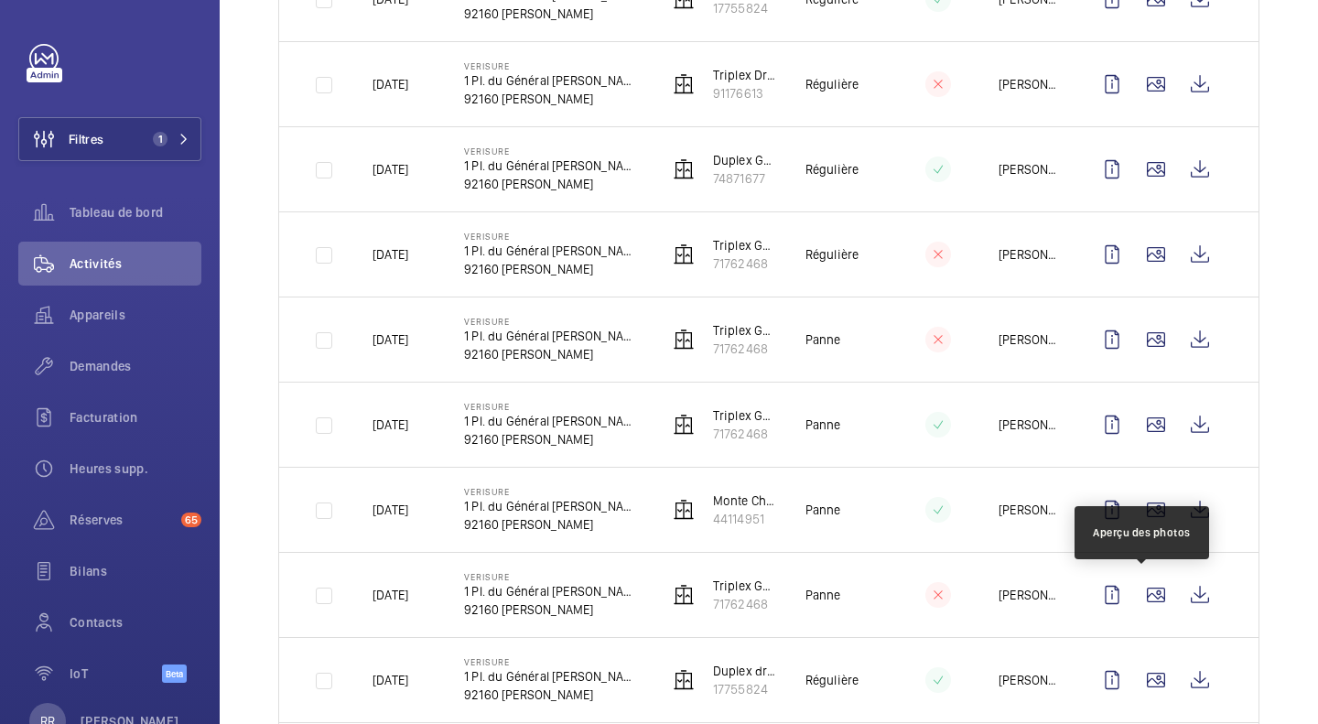
click at [1137, 610] on wm-front-icon-button at bounding box center [1156, 595] width 44 height 44
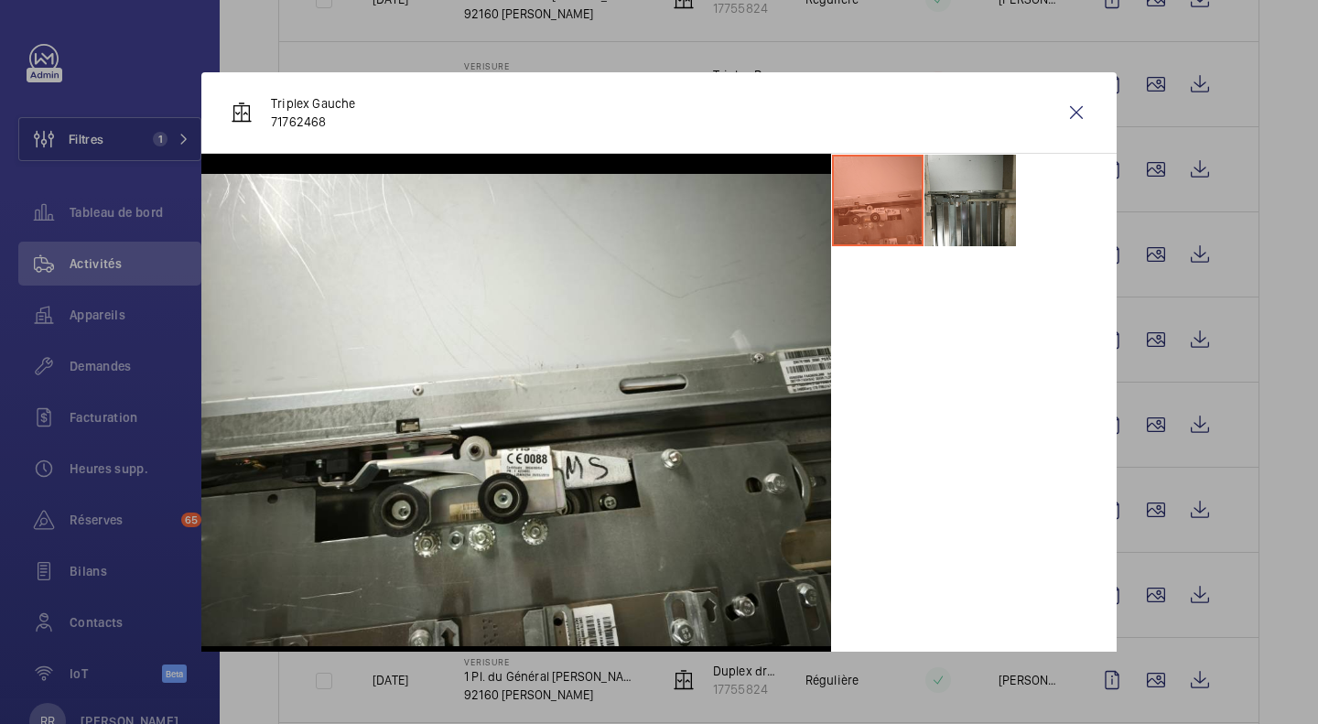
click at [1142, 678] on div at bounding box center [659, 362] width 1318 height 724
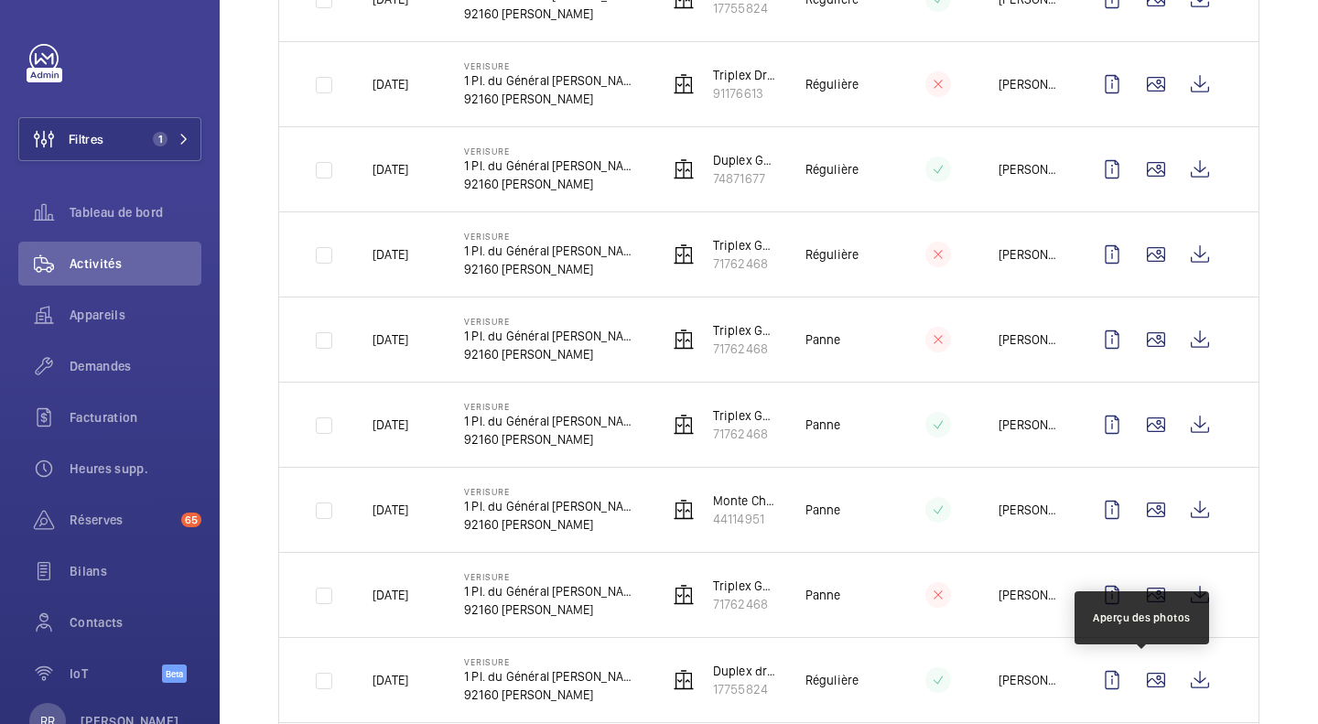
click at [1142, 678] on wm-front-icon-button at bounding box center [1156, 680] width 44 height 44
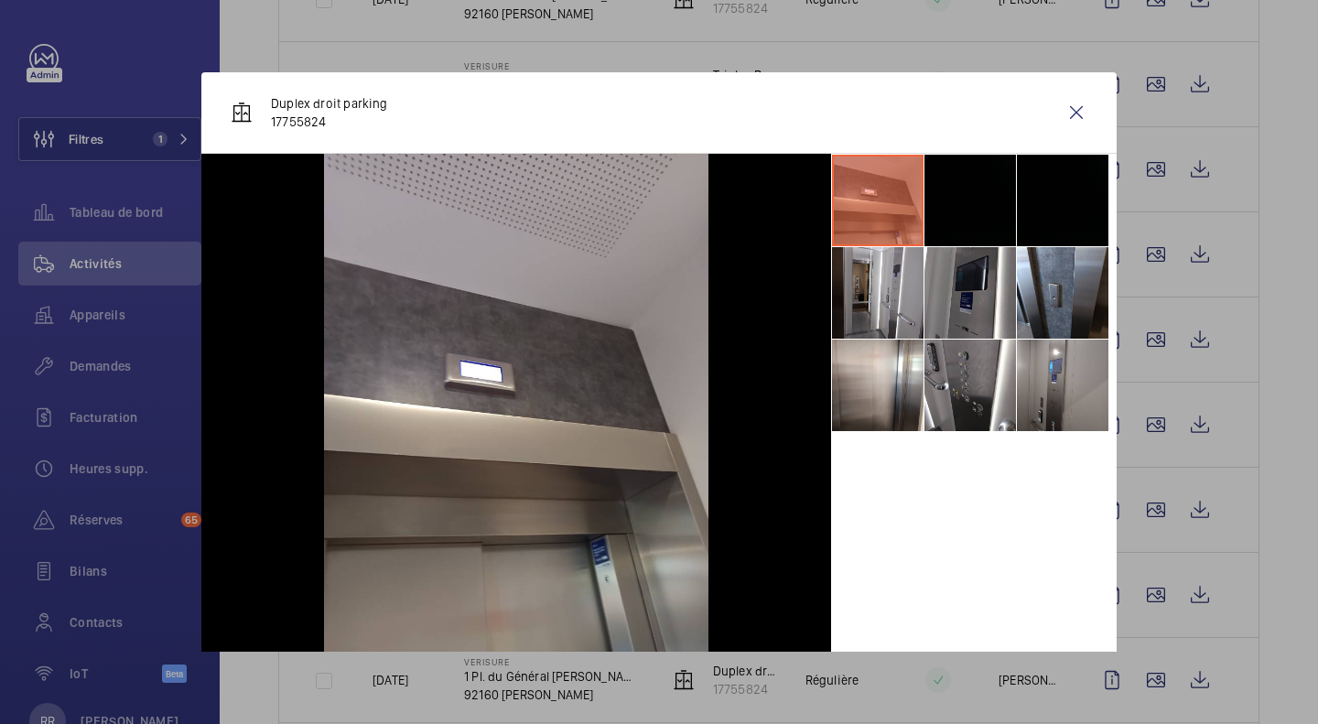
click at [1070, 374] on li at bounding box center [1063, 386] width 92 height 92
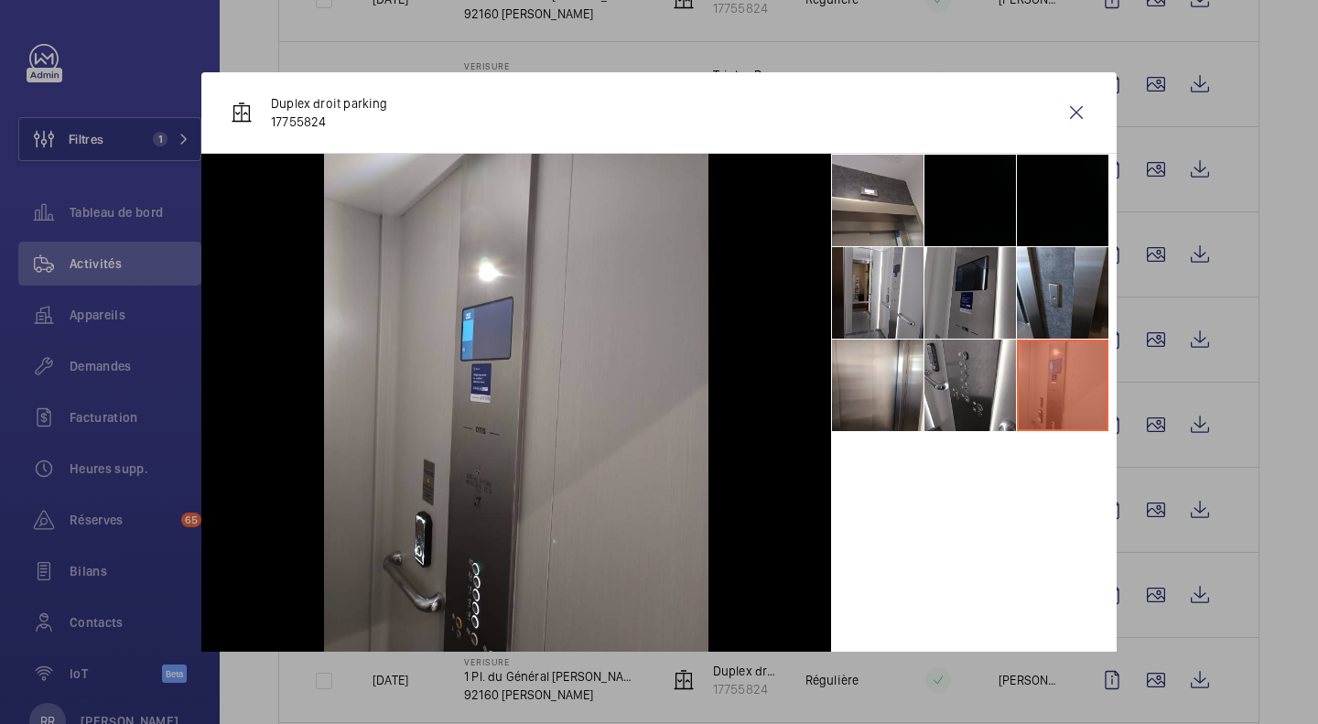
click at [1055, 110] on wm-front-icon-button at bounding box center [1077, 113] width 44 height 44
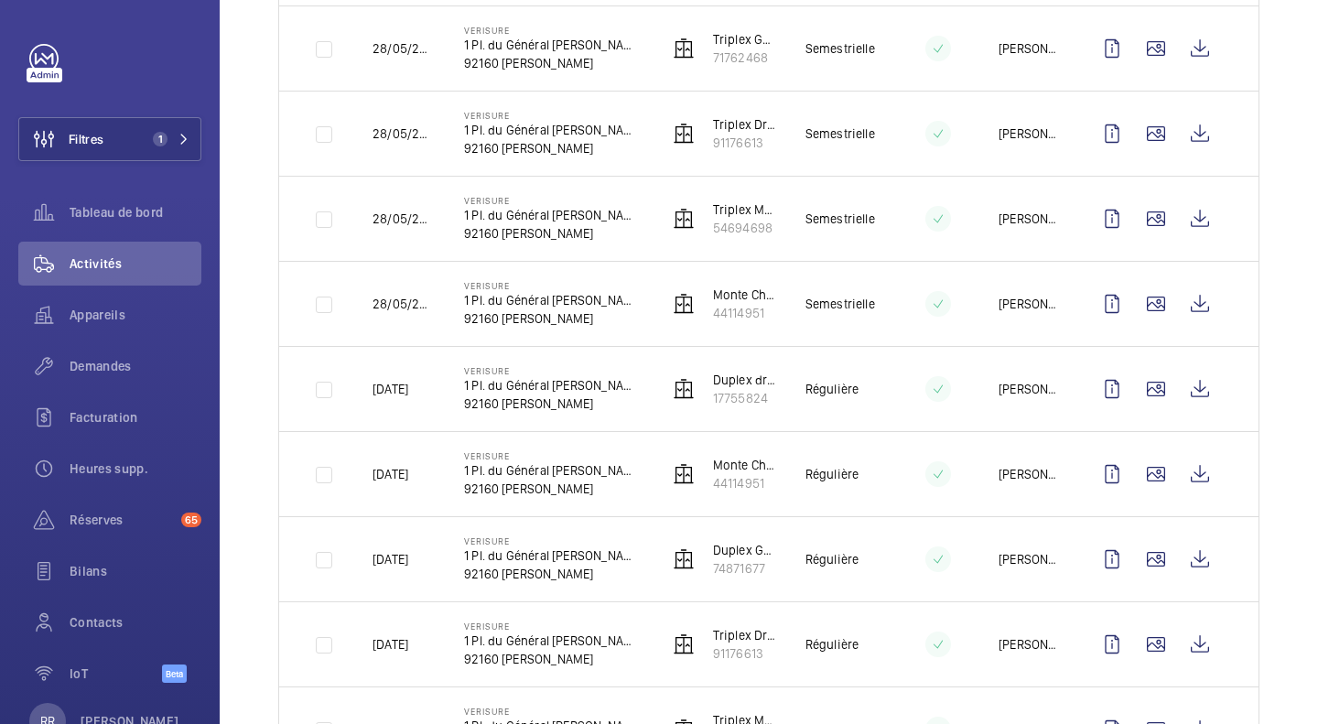
scroll to position [2231, 0]
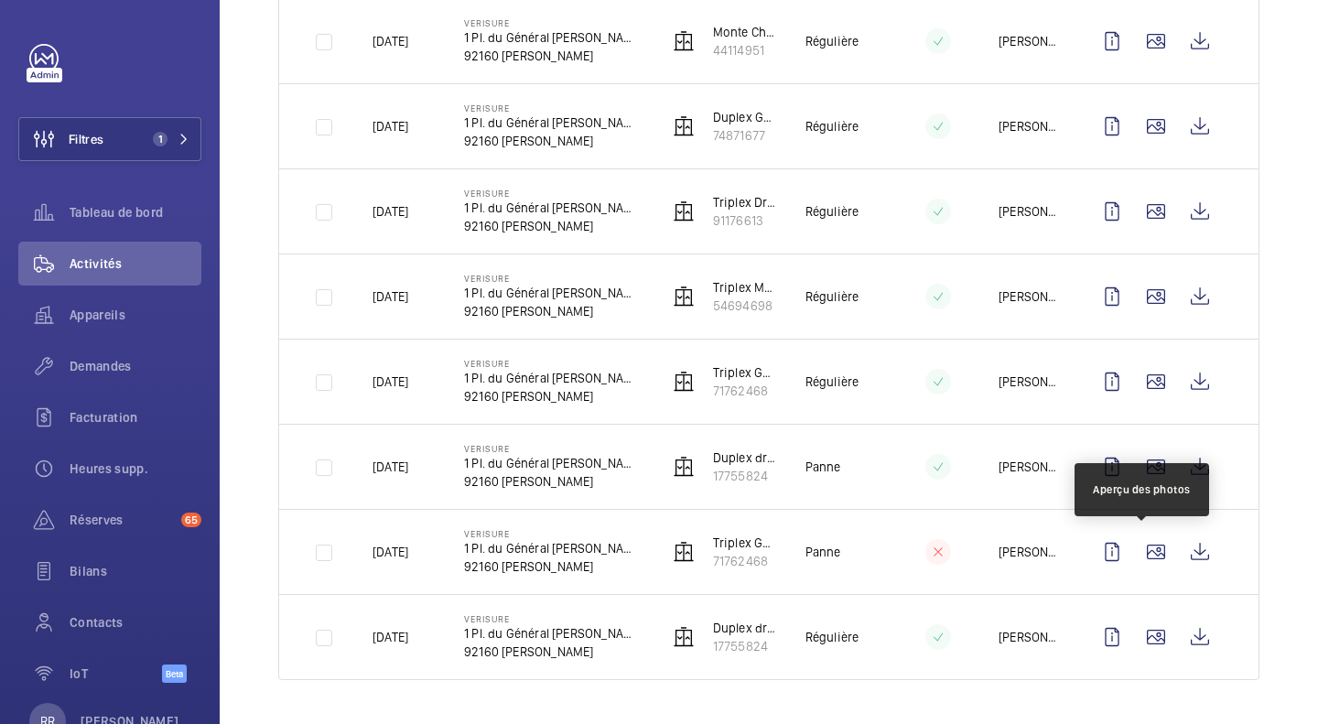
click at [1144, 554] on wm-front-icon-button at bounding box center [1156, 552] width 44 height 44
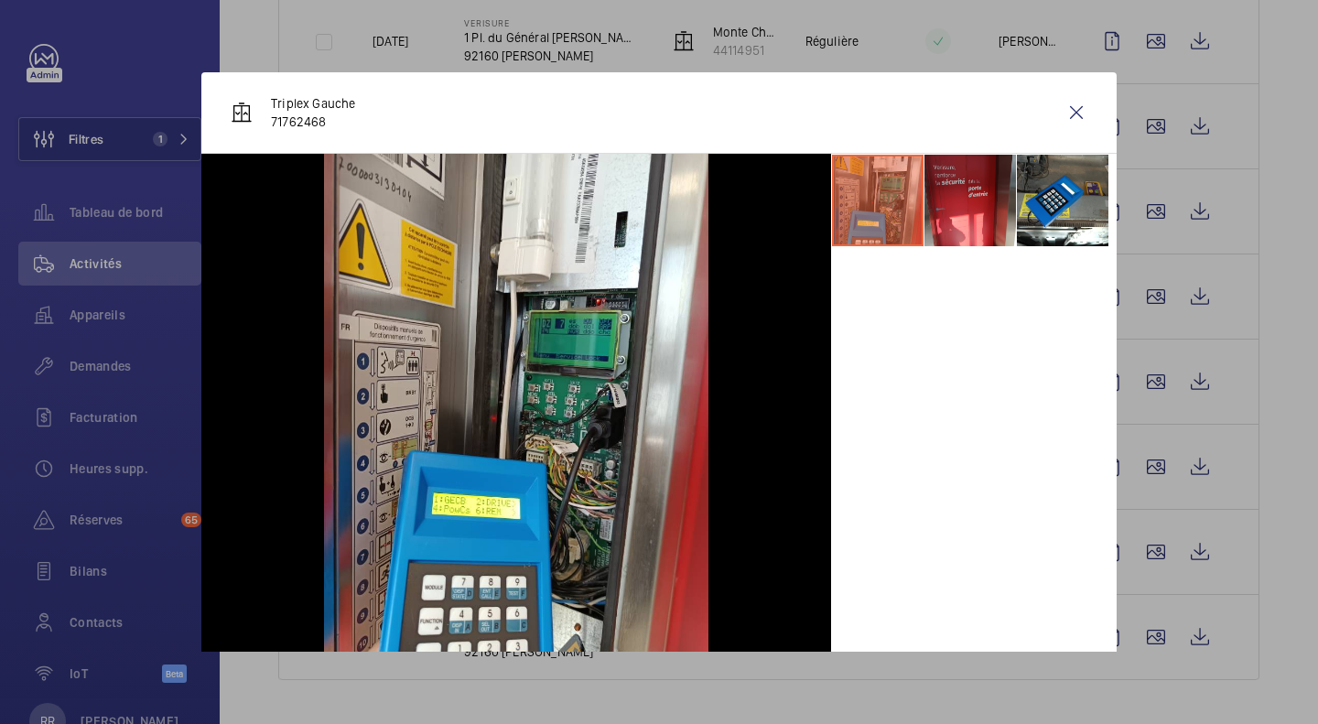
click at [1064, 118] on wm-front-icon-button at bounding box center [1077, 113] width 44 height 44
